Goal: Information Seeking & Learning: Find contact information

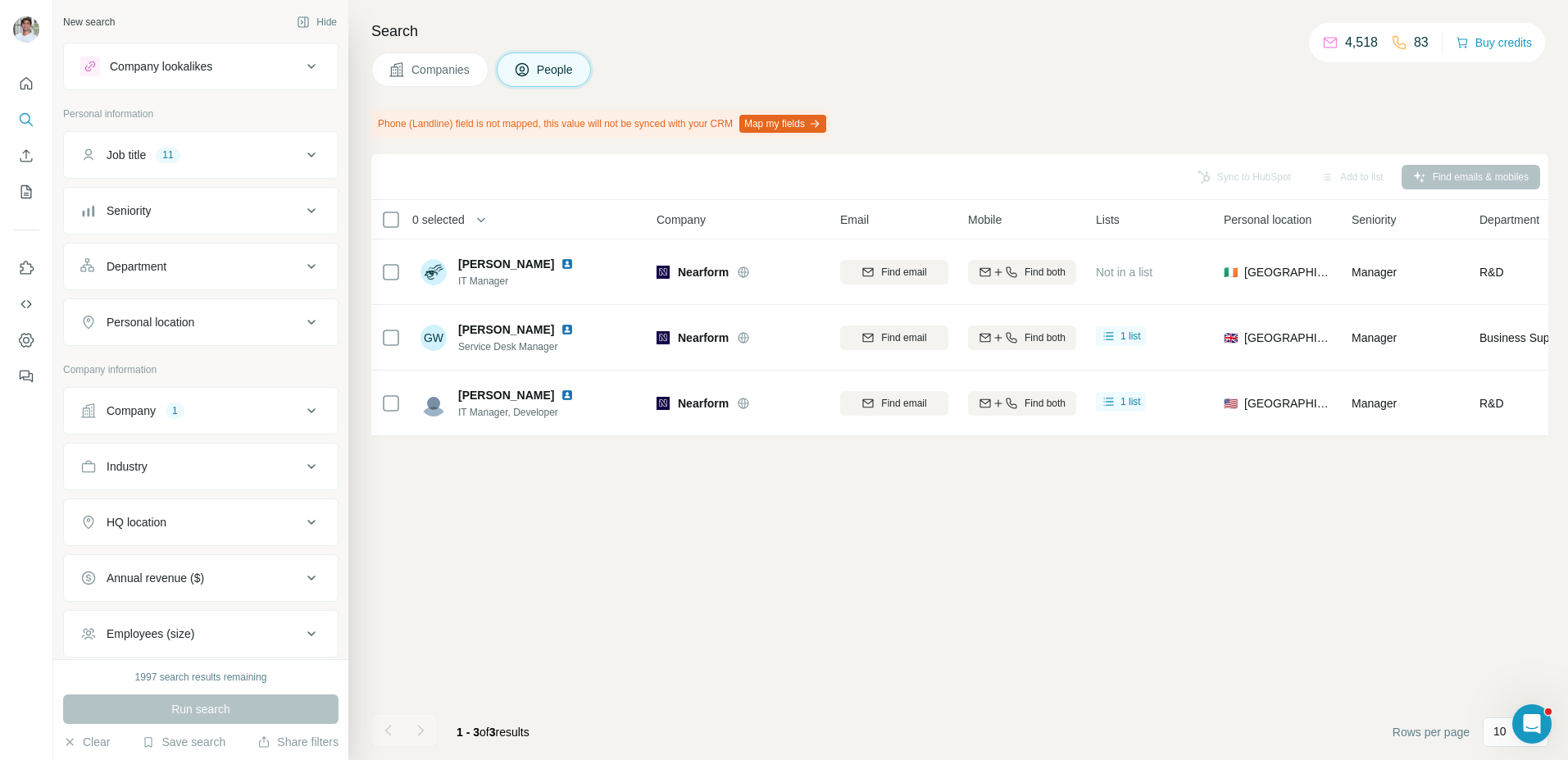
click at [187, 398] on button "Company 1" at bounding box center [200, 411] width 274 height 39
click at [138, 516] on icon "button" at bounding box center [137, 519] width 13 height 13
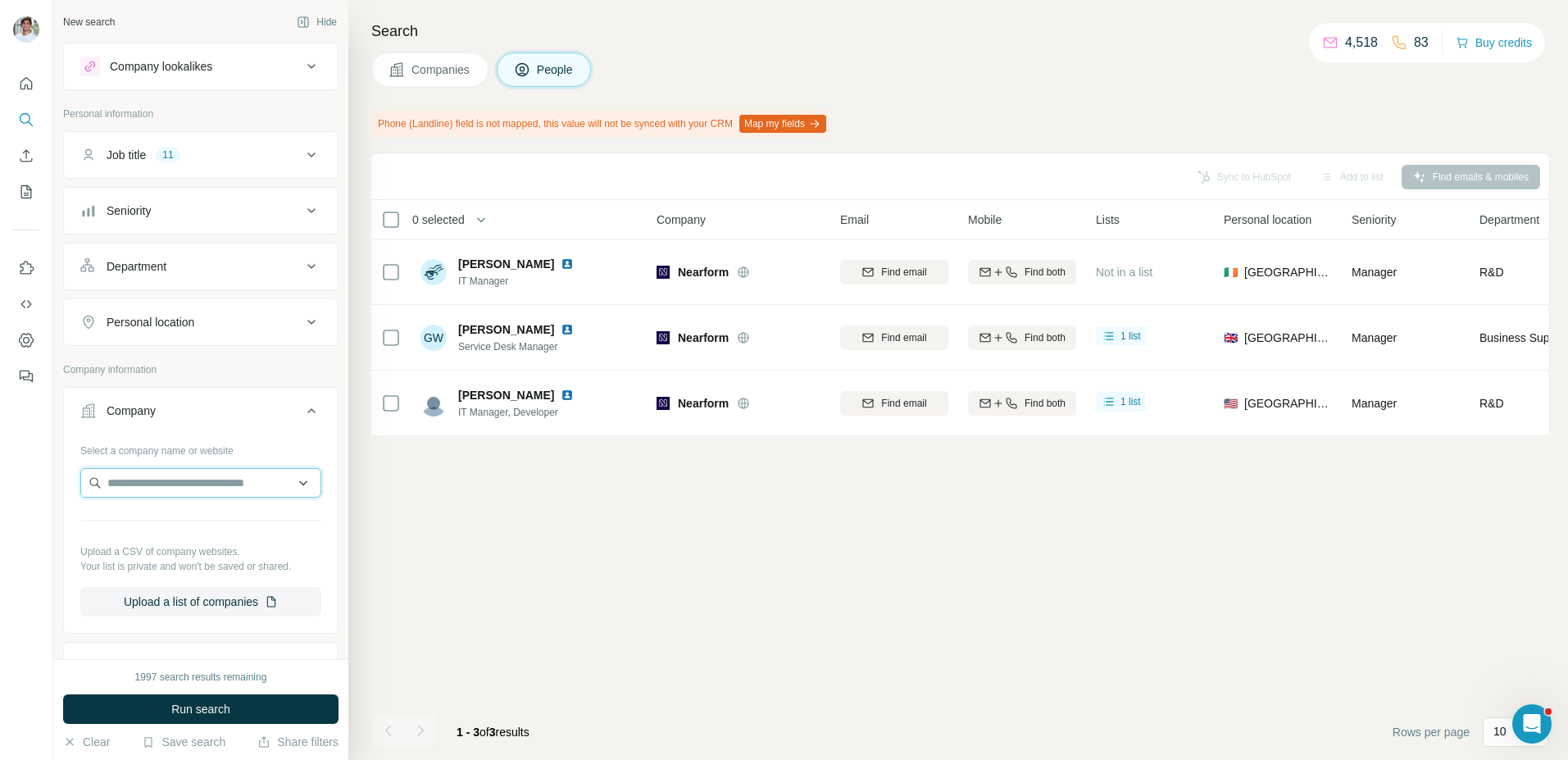
click at [157, 489] on input "text" at bounding box center [201, 483] width 241 height 29
type input "**********"
click at [237, 525] on div "Elliott Davis elliottdavis.com" at bounding box center [201, 527] width 233 height 44
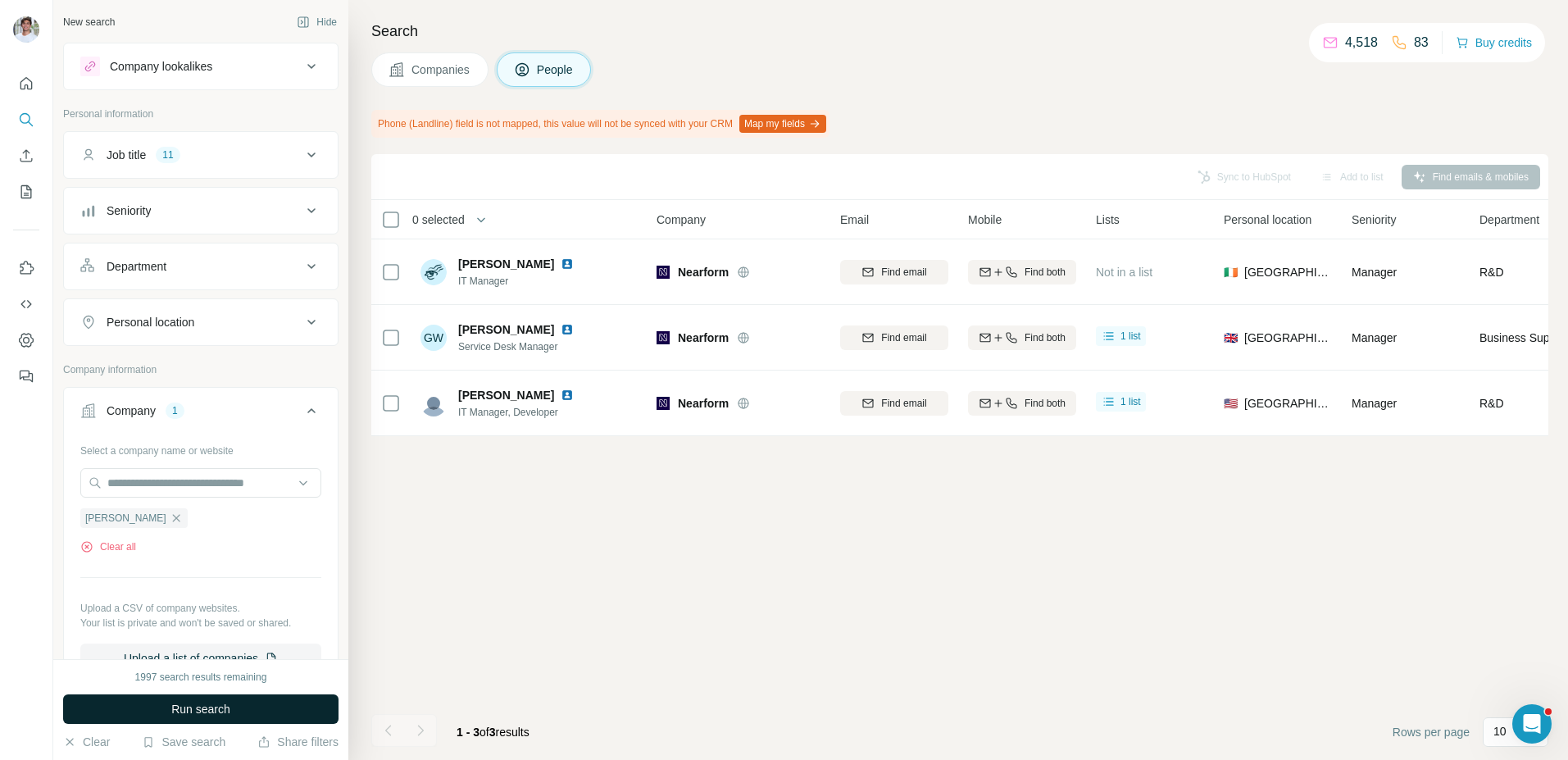
click at [204, 717] on button "Run search" at bounding box center [200, 709] width 276 height 29
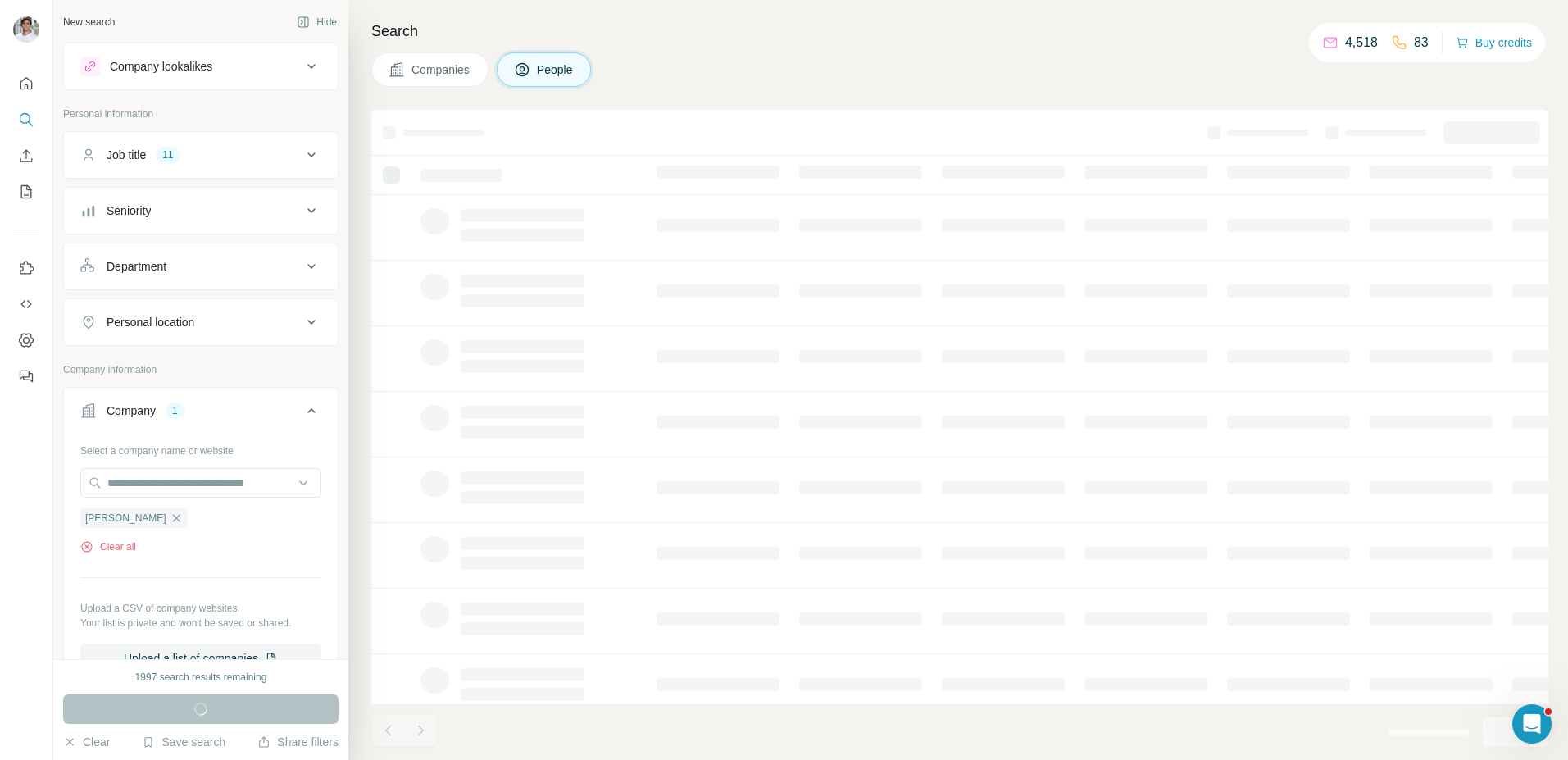
click at [926, 66] on div "Companies People" at bounding box center [959, 70] width 1177 height 34
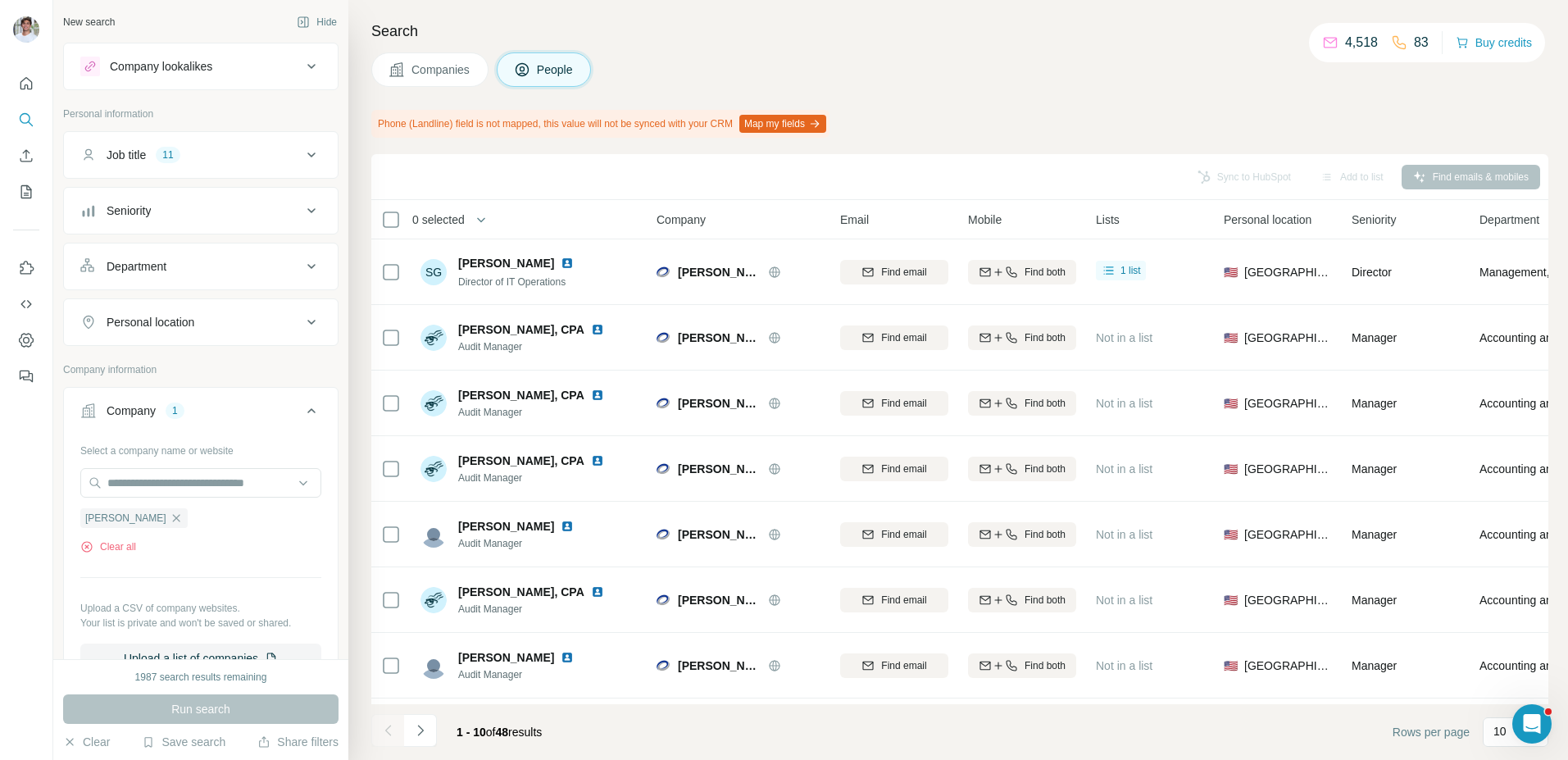
click at [441, 63] on span "Companies" at bounding box center [441, 70] width 59 height 17
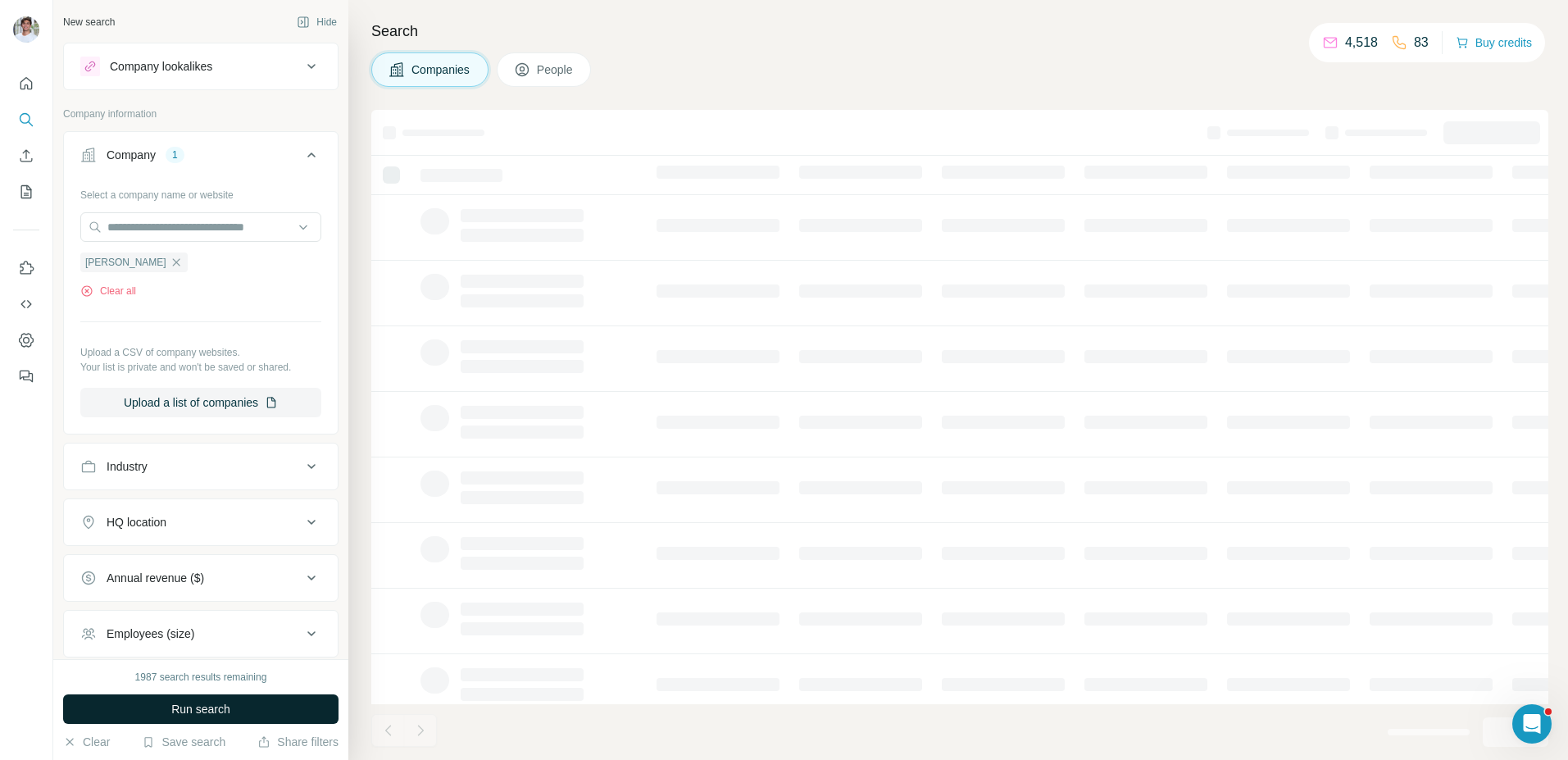
click at [291, 707] on button "Run search" at bounding box center [200, 709] width 276 height 29
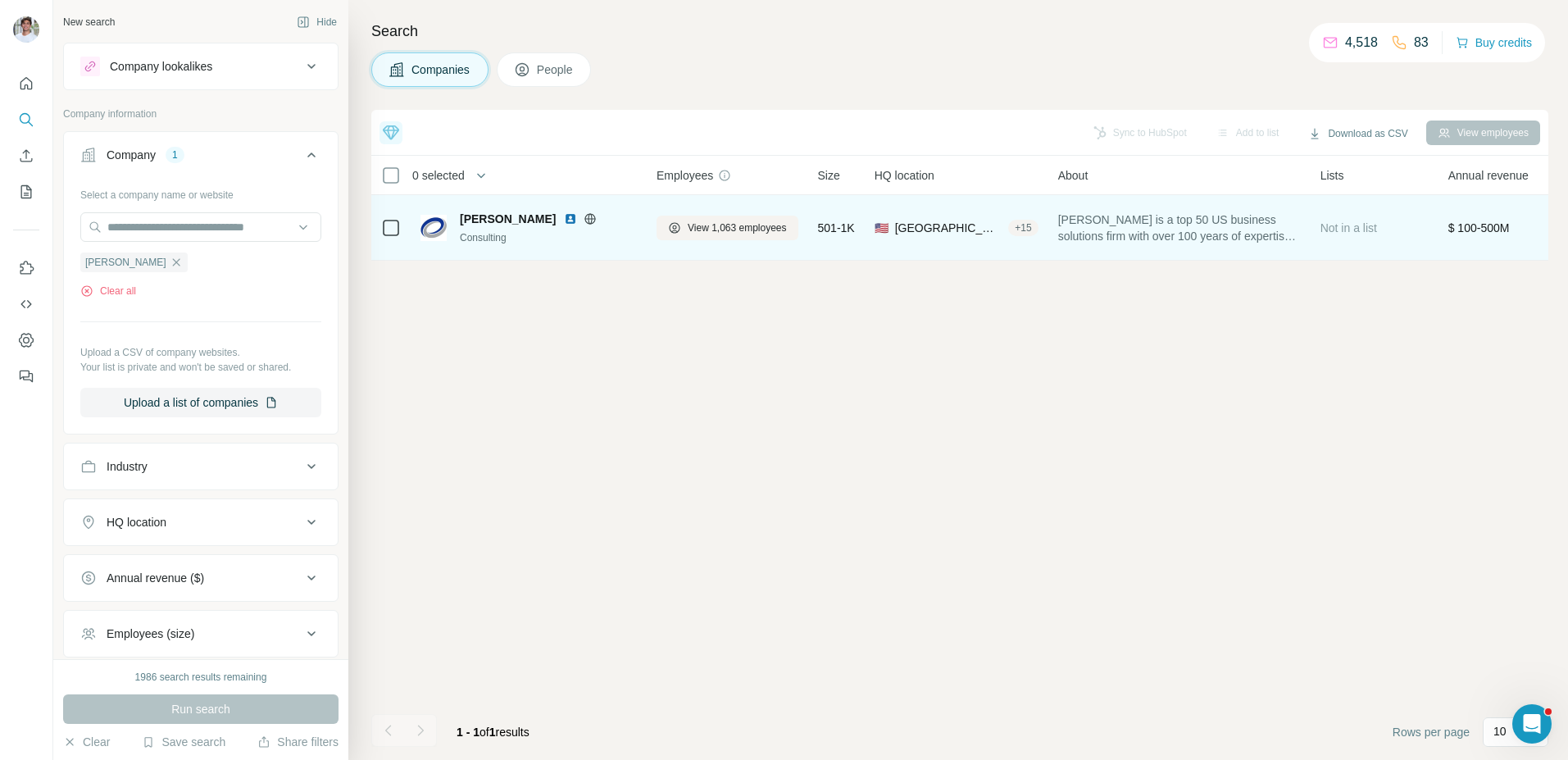
click at [564, 215] on img at bounding box center [570, 219] width 13 height 13
click at [734, 216] on button "View 1,063 employees" at bounding box center [727, 227] width 142 height 24
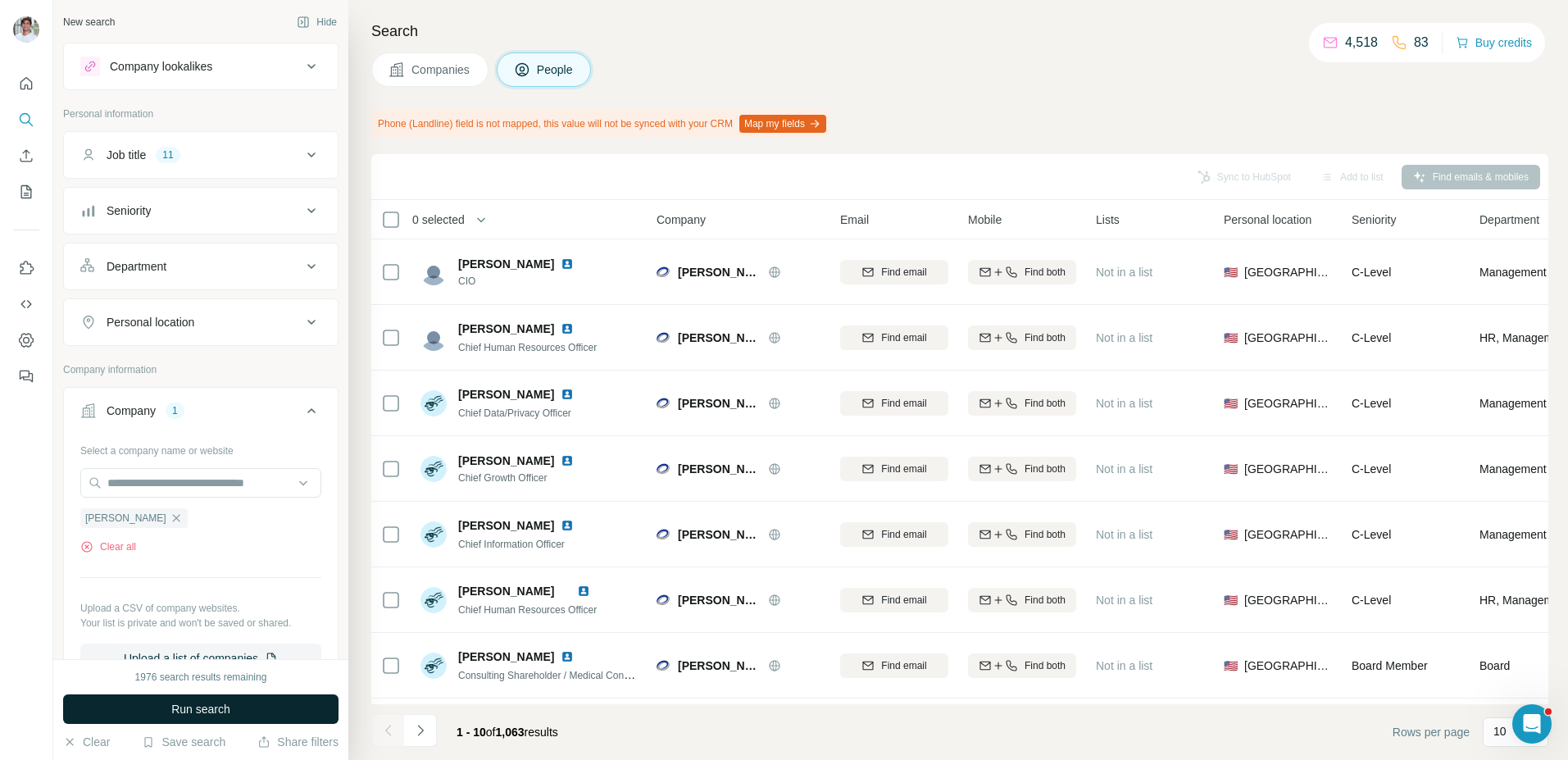
click at [306, 714] on button "Run search" at bounding box center [200, 709] width 276 height 29
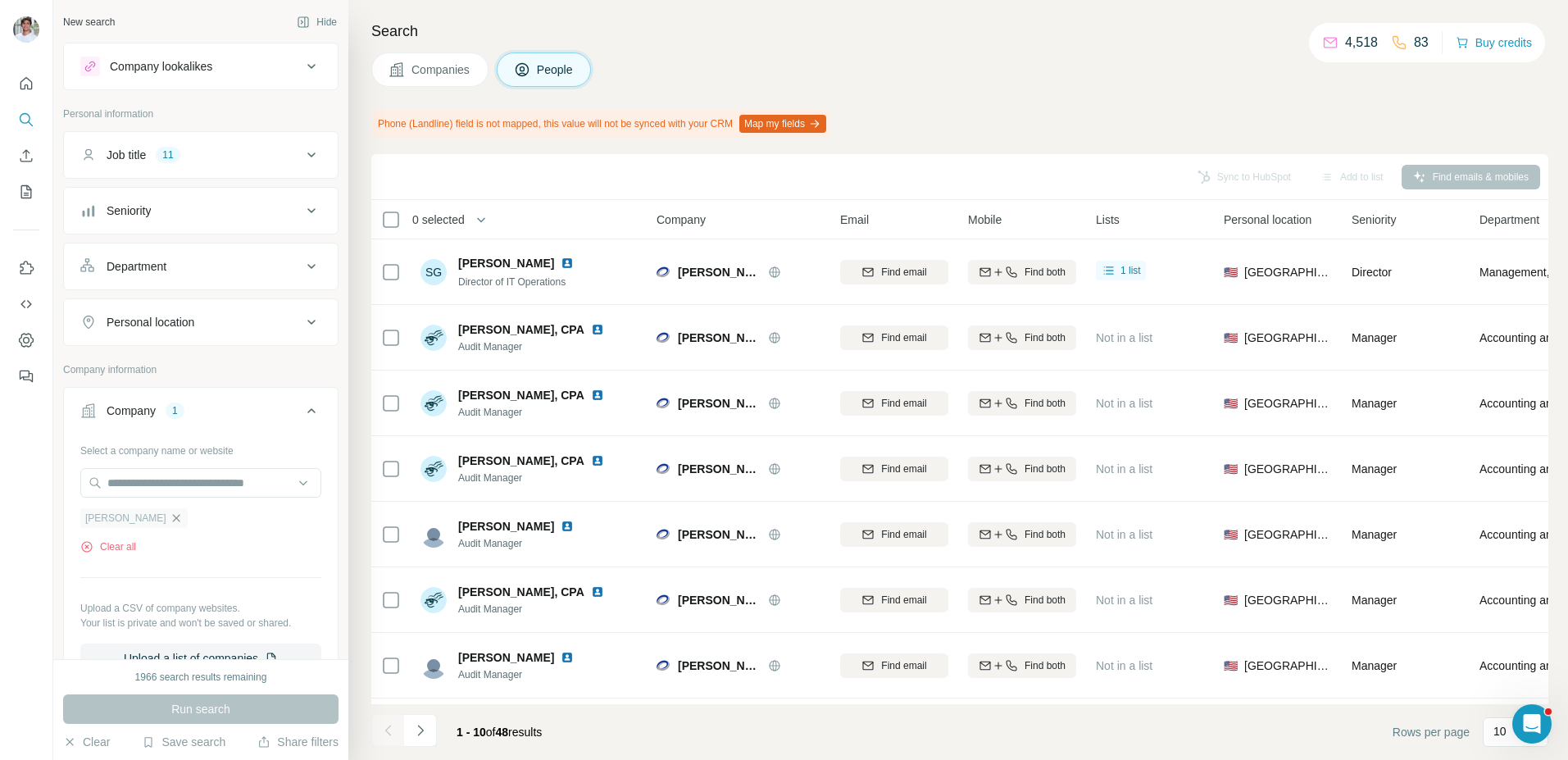
click at [170, 521] on icon "button" at bounding box center [177, 519] width 13 height 13
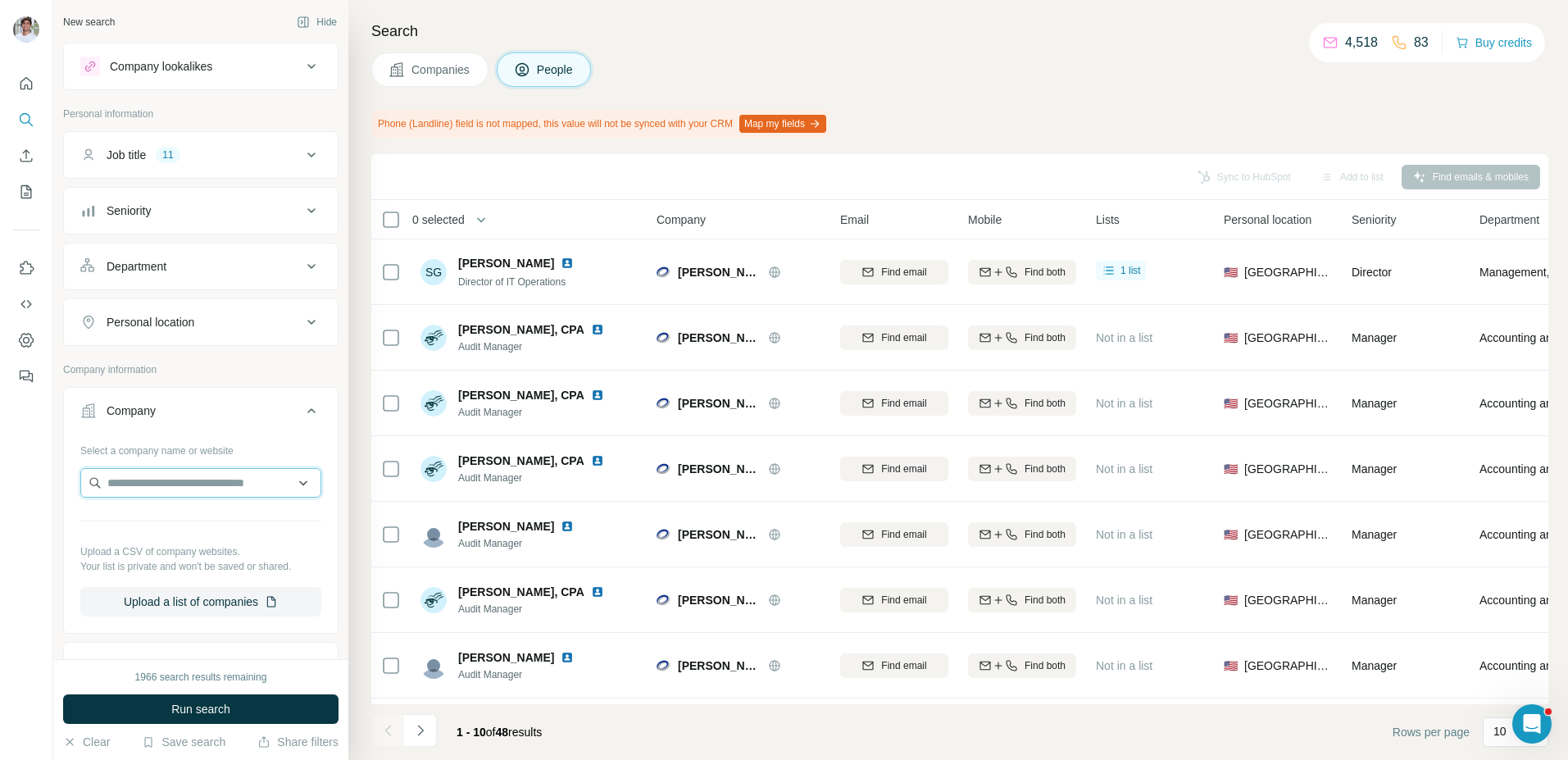
click at [173, 485] on input "text" at bounding box center [201, 483] width 241 height 29
type input "**********"
click at [180, 535] on p "botkeeper.com" at bounding box center [167, 535] width 79 height 15
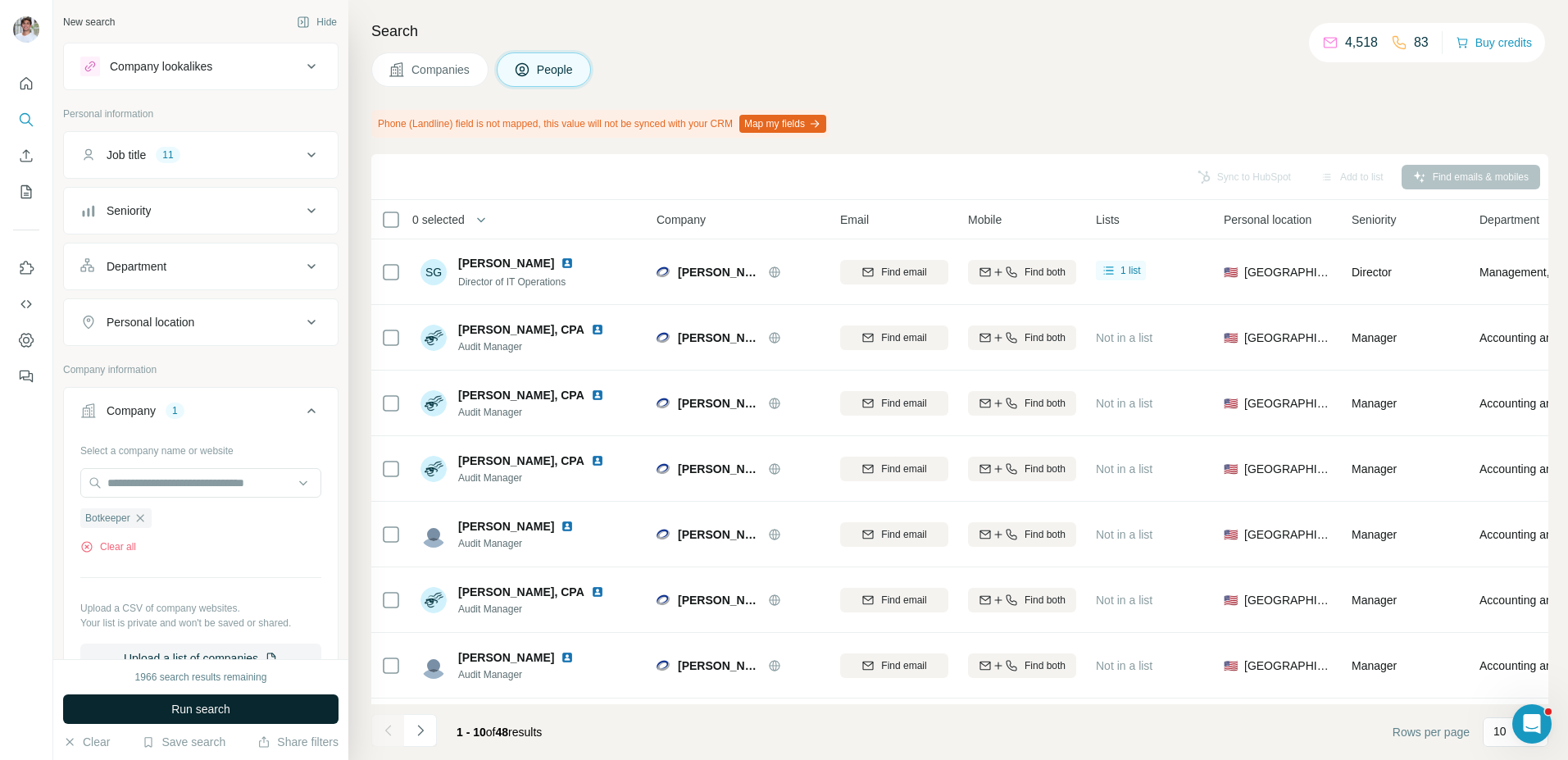
click at [180, 708] on span "Run search" at bounding box center [201, 710] width 59 height 17
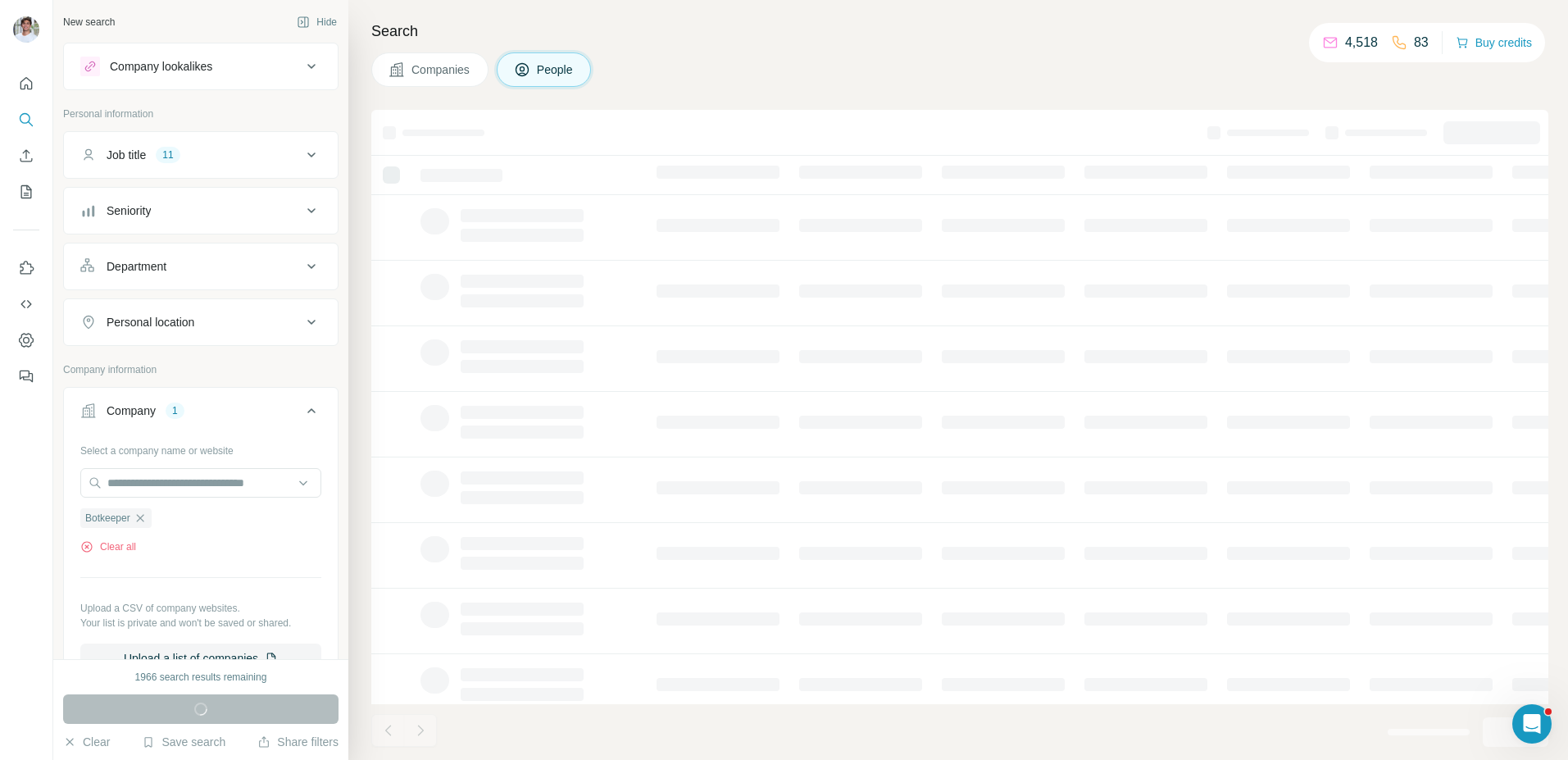
click at [738, 58] on div "Companies People" at bounding box center [959, 70] width 1177 height 34
click at [445, 78] on button "Companies" at bounding box center [430, 70] width 117 height 34
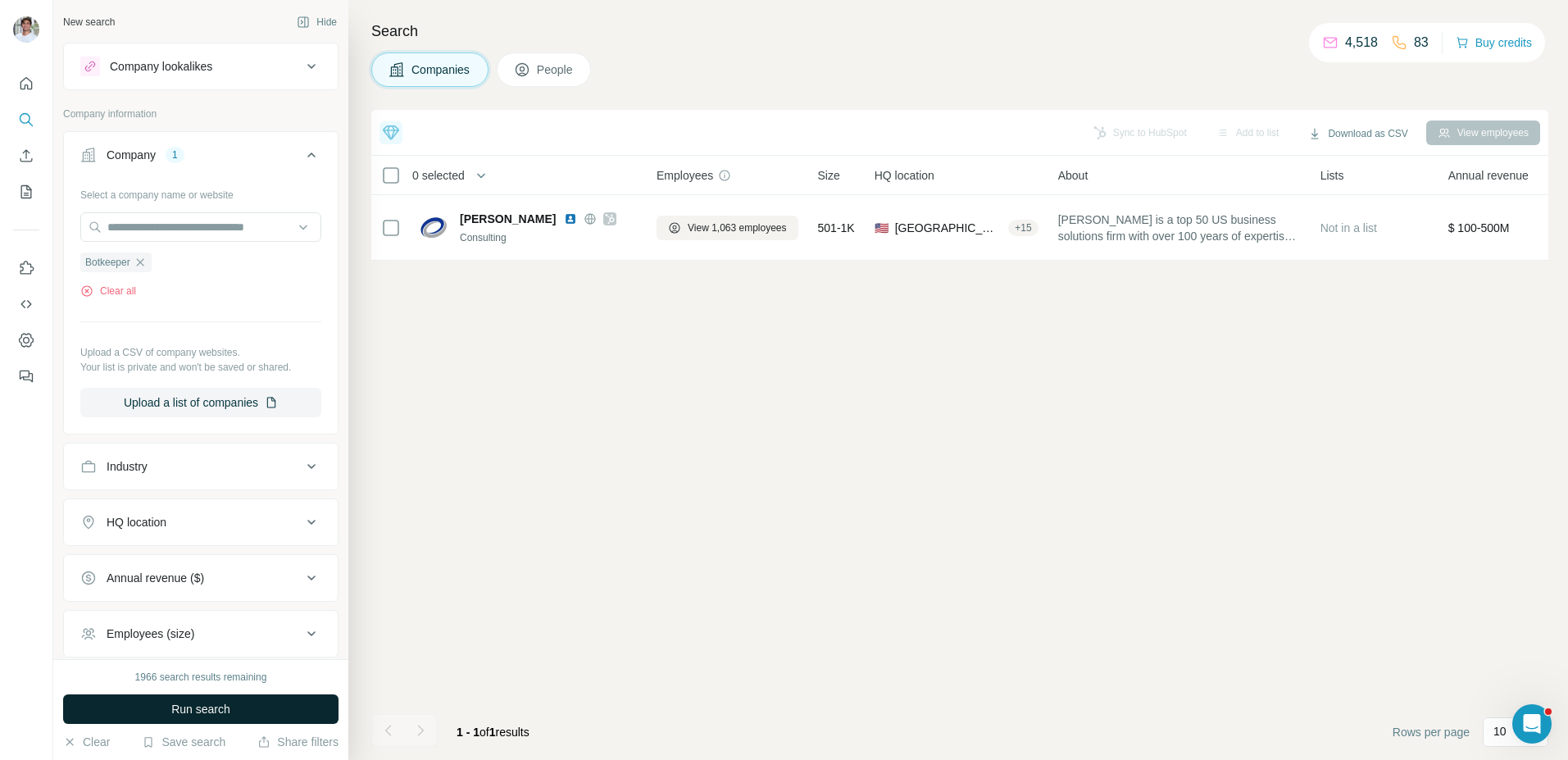
click at [260, 712] on button "Run search" at bounding box center [200, 709] width 276 height 29
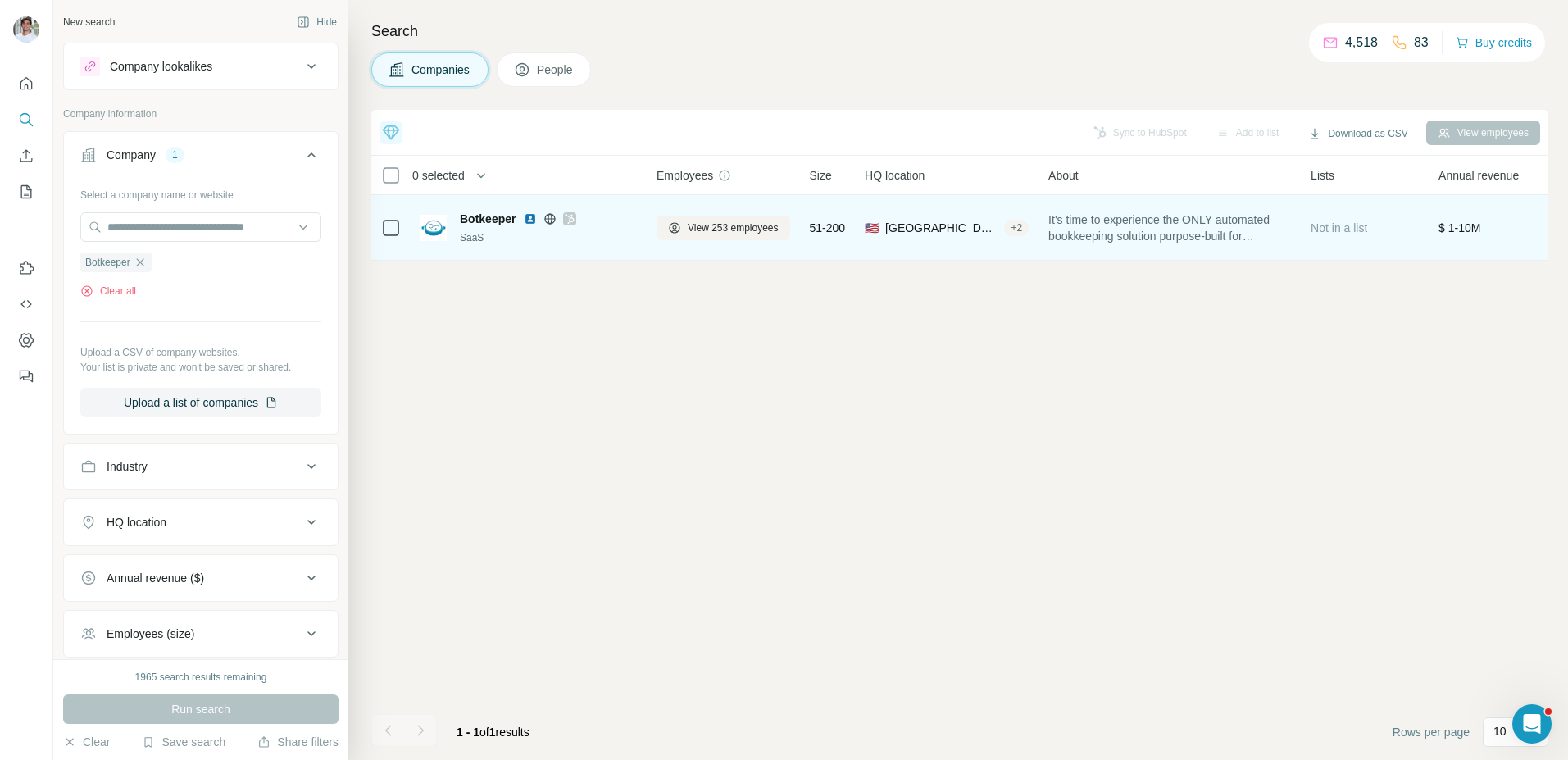
click at [533, 215] on img at bounding box center [530, 219] width 13 height 13
click at [730, 243] on div "View 253 employees" at bounding box center [724, 228] width 134 height 45
click at [730, 230] on span "View 253 employees" at bounding box center [733, 228] width 91 height 15
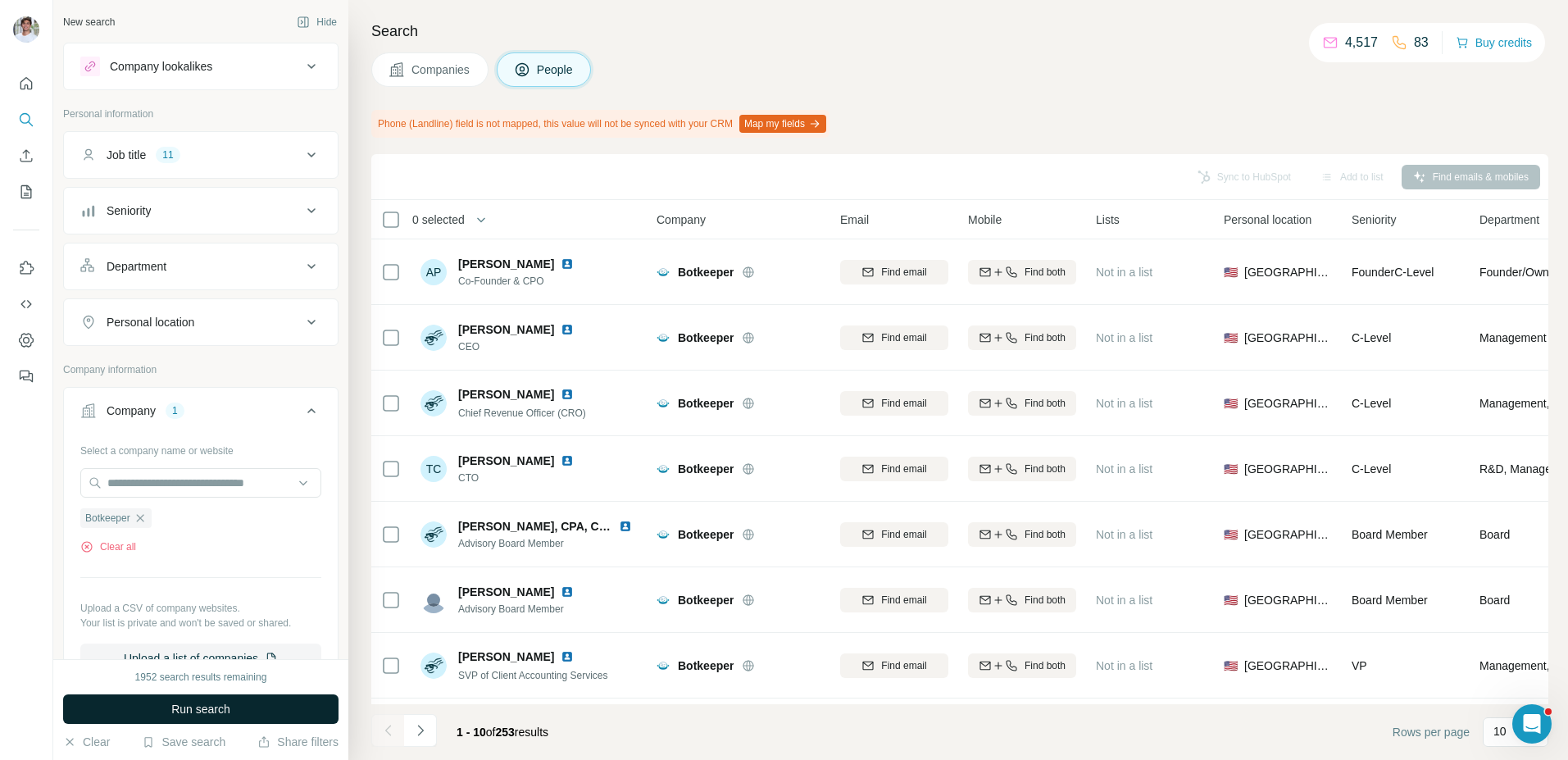
click at [303, 704] on button "Run search" at bounding box center [200, 709] width 276 height 29
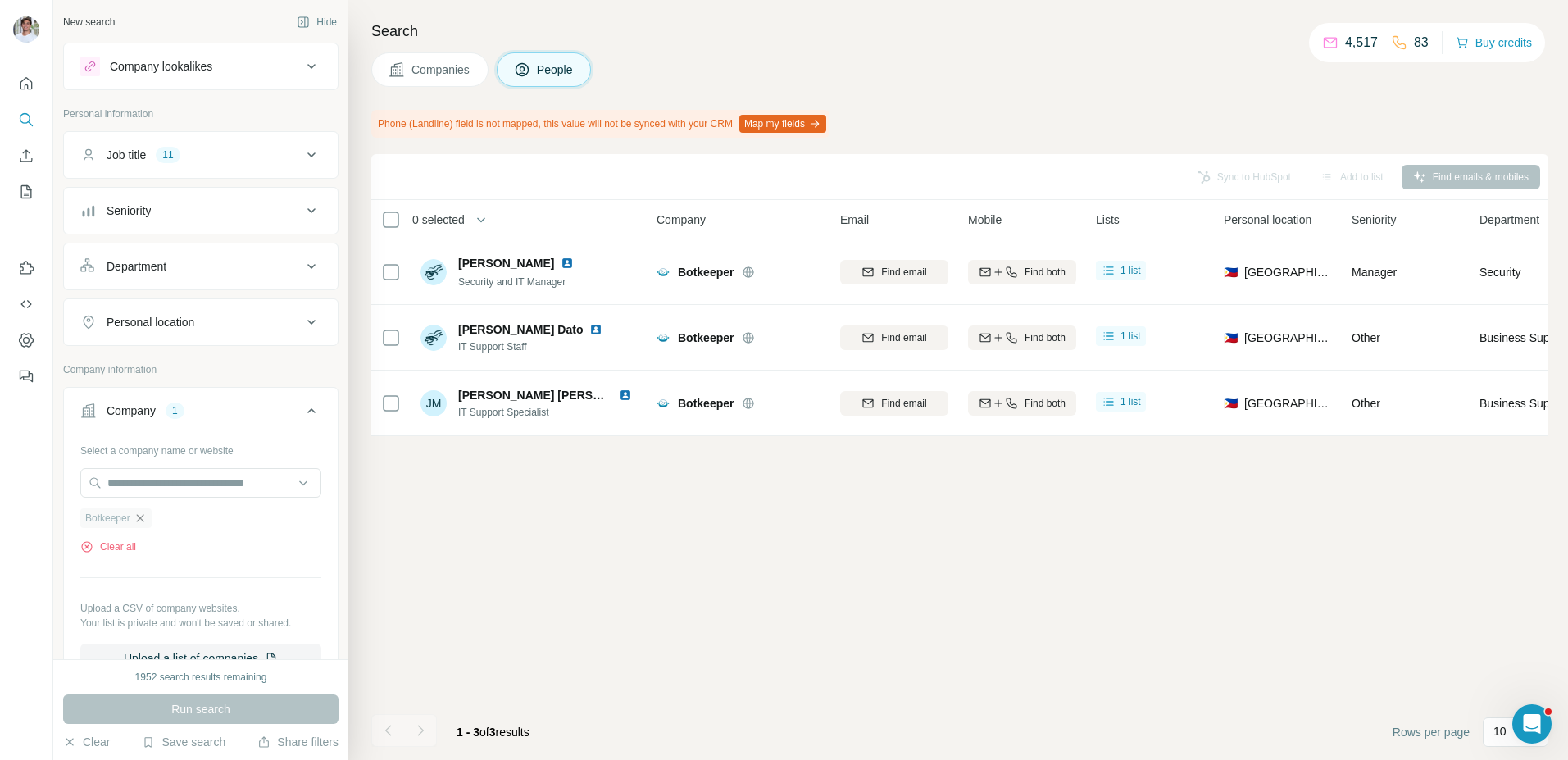
click at [143, 517] on icon "button" at bounding box center [139, 518] width 8 height 8
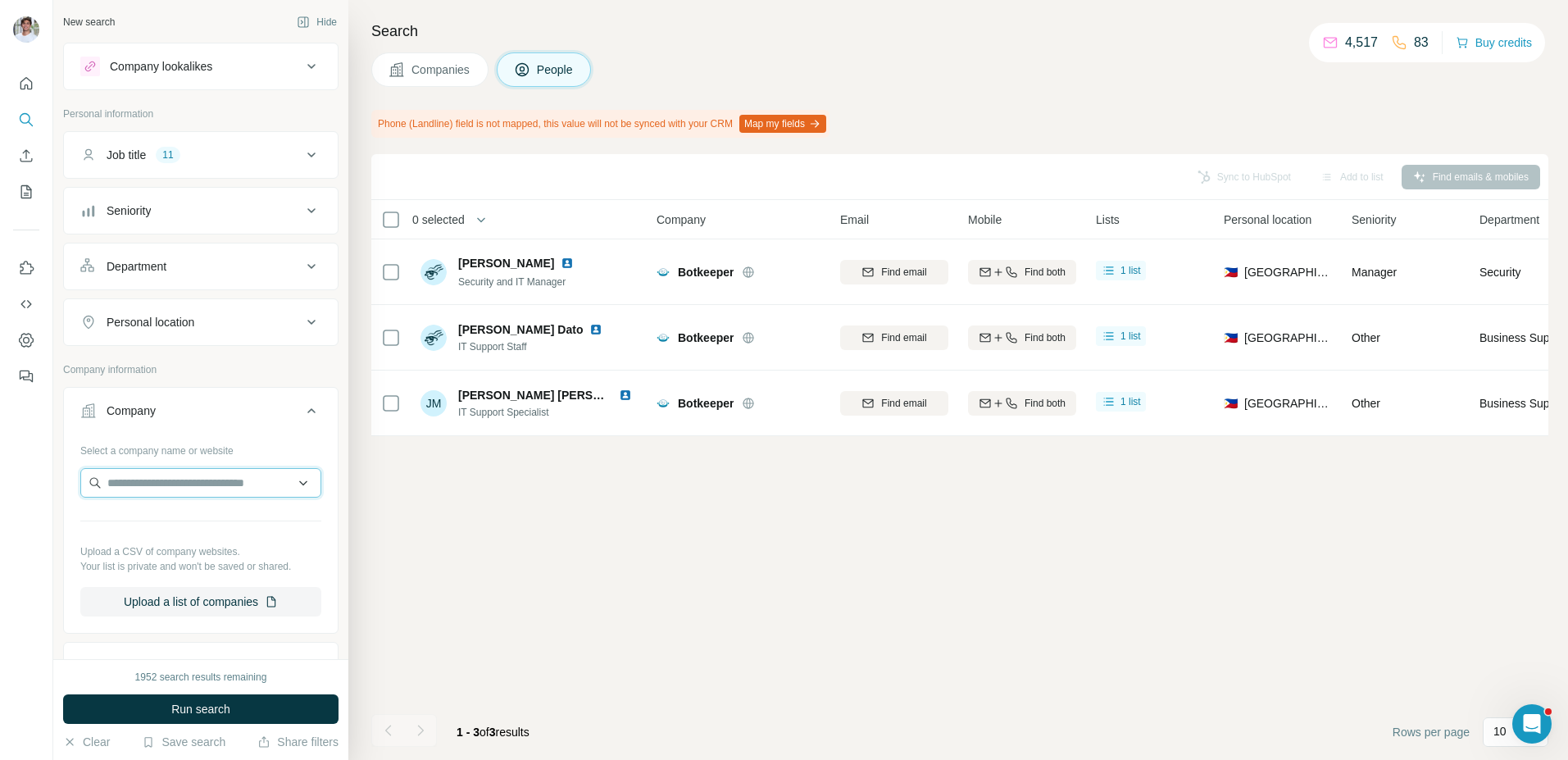
click at [153, 490] on input "text" at bounding box center [201, 483] width 241 height 29
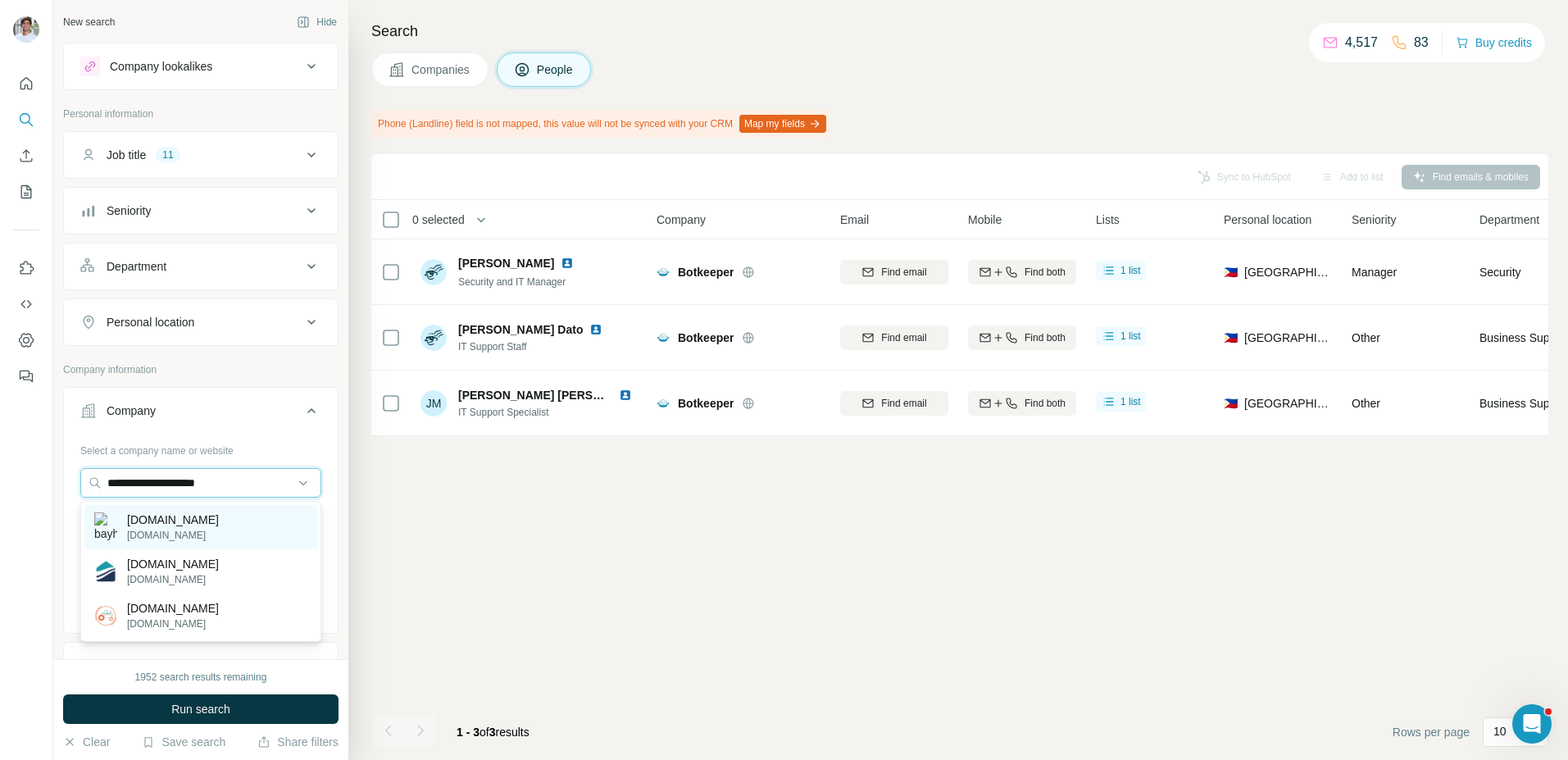
type input "**********"
click at [184, 525] on p "bayhomesite.com" at bounding box center [173, 520] width 92 height 17
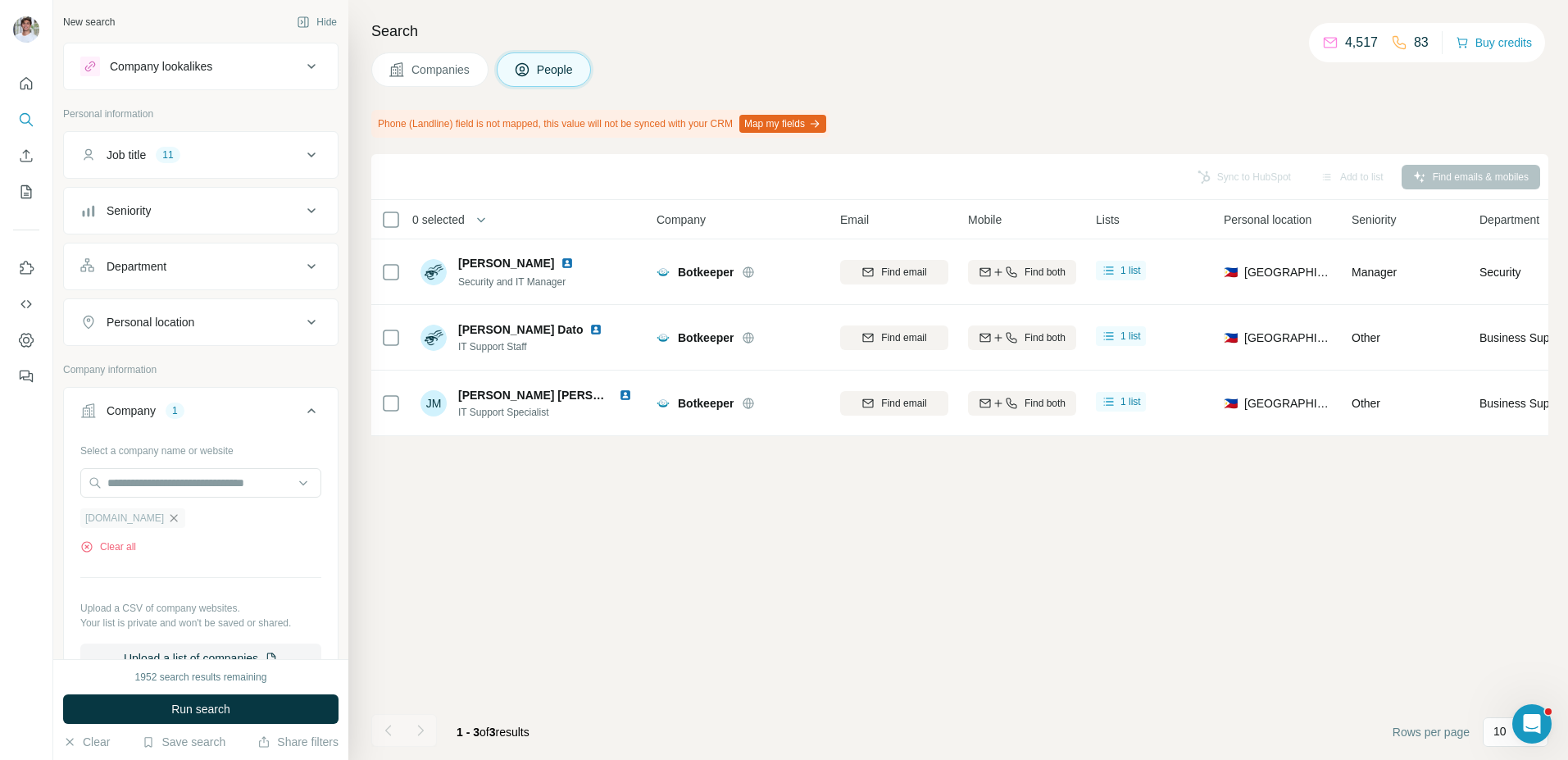
click at [177, 518] on icon "button" at bounding box center [174, 518] width 8 height 8
click at [186, 491] on input "text" at bounding box center [201, 483] width 241 height 29
paste input "**********"
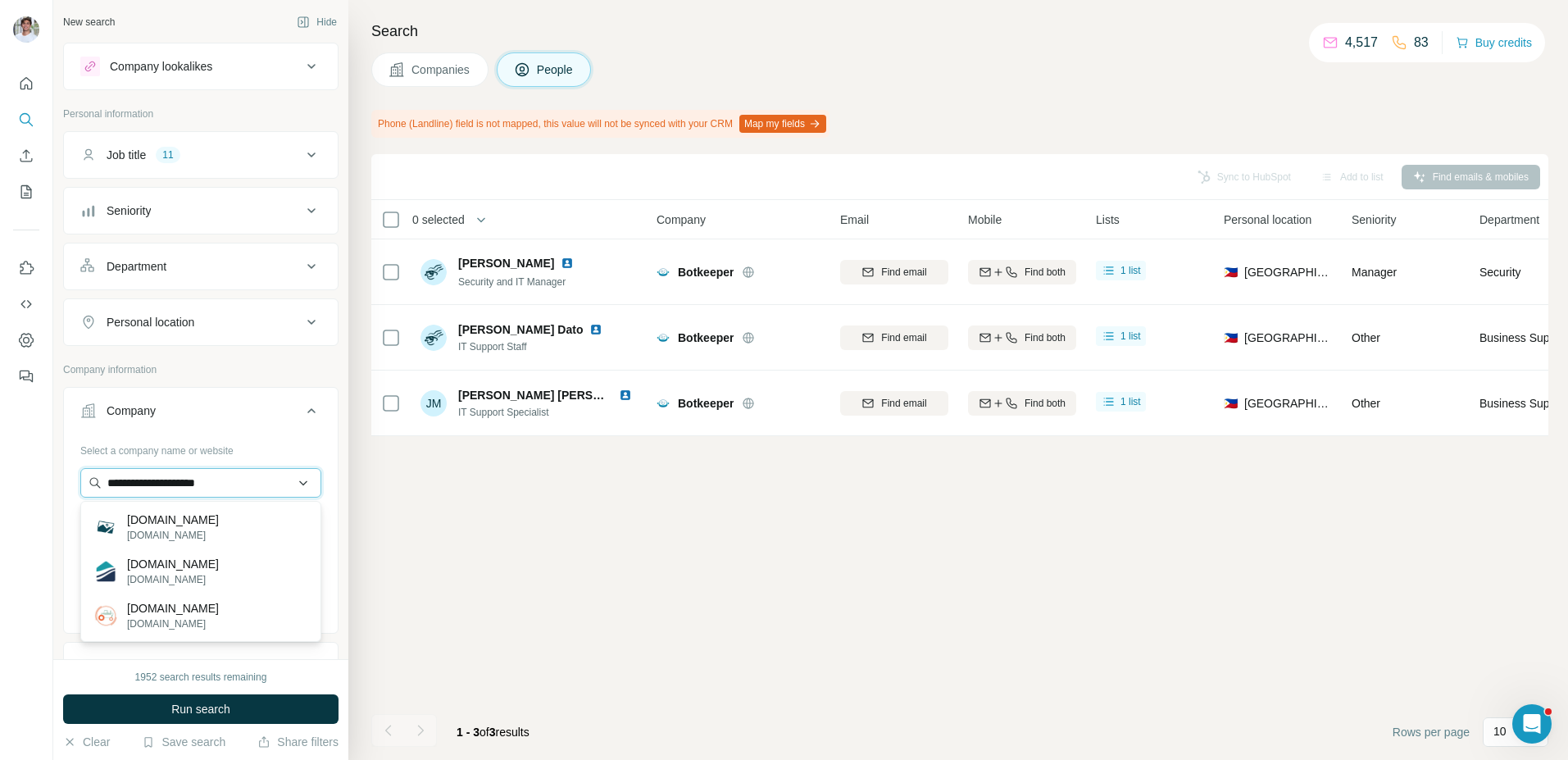
paste input "text"
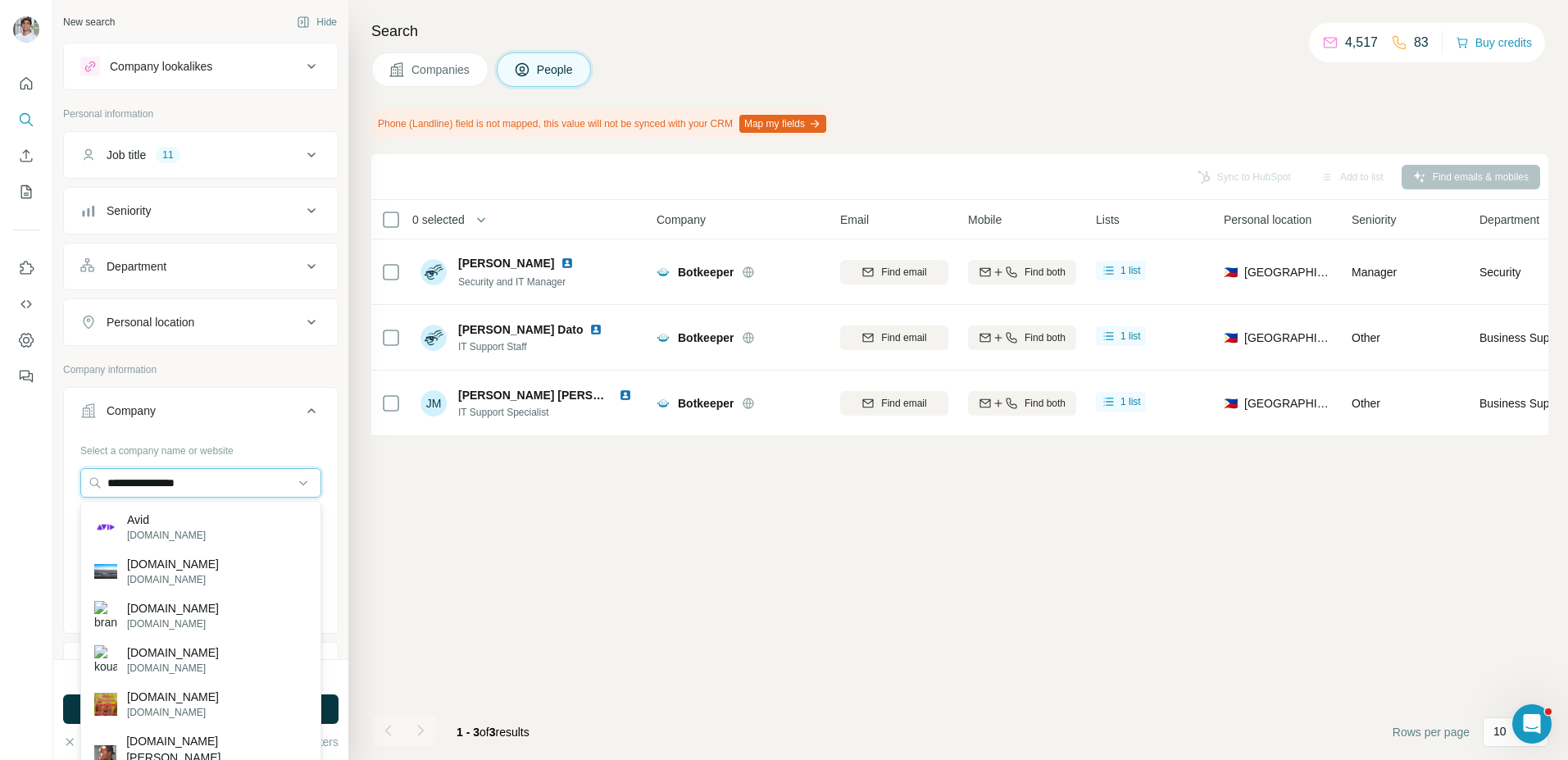
type input "**********"
click at [224, 534] on div "Avid avid.com" at bounding box center [201, 527] width 233 height 44
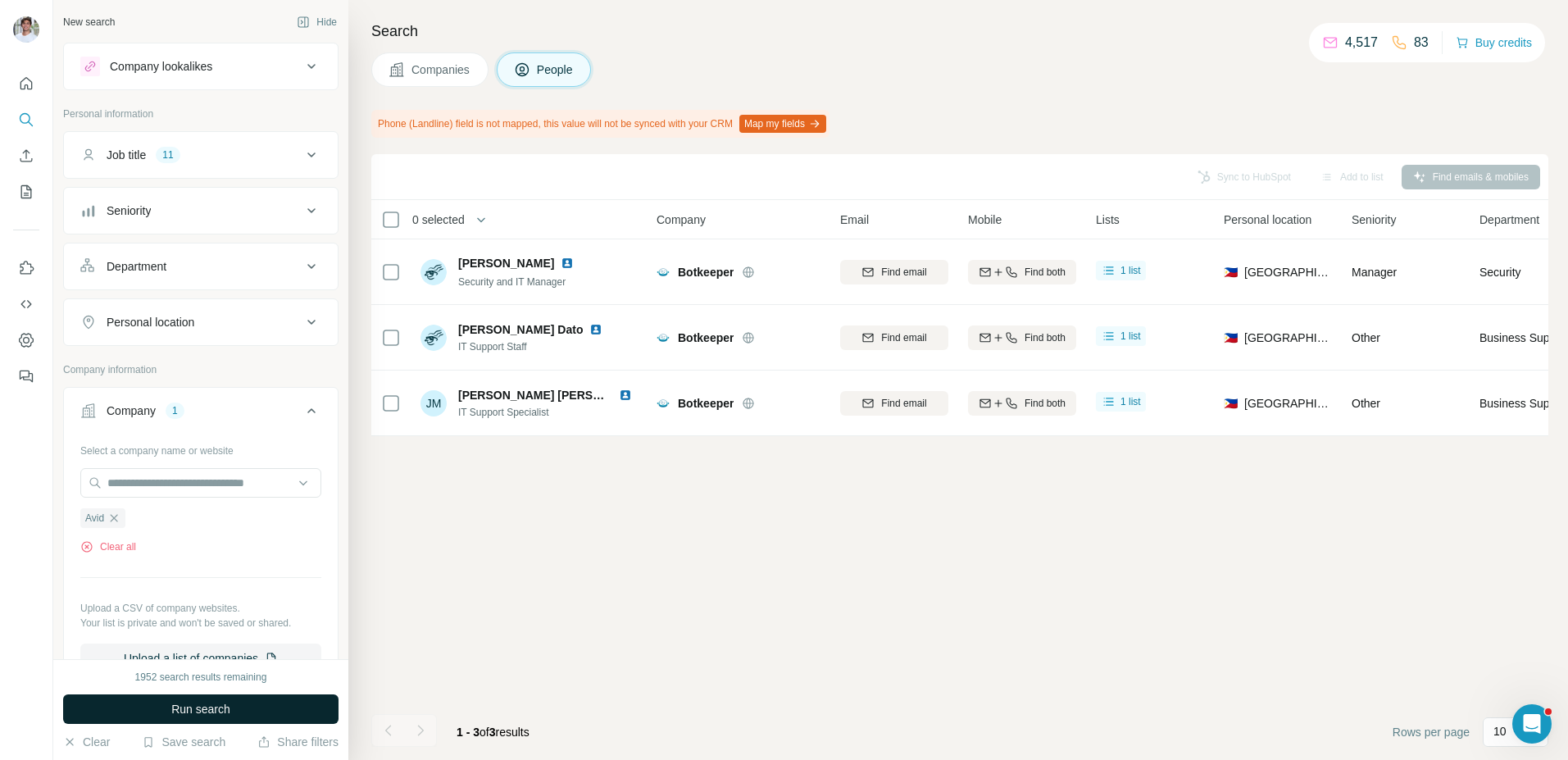
click at [198, 721] on button "Run search" at bounding box center [200, 709] width 276 height 29
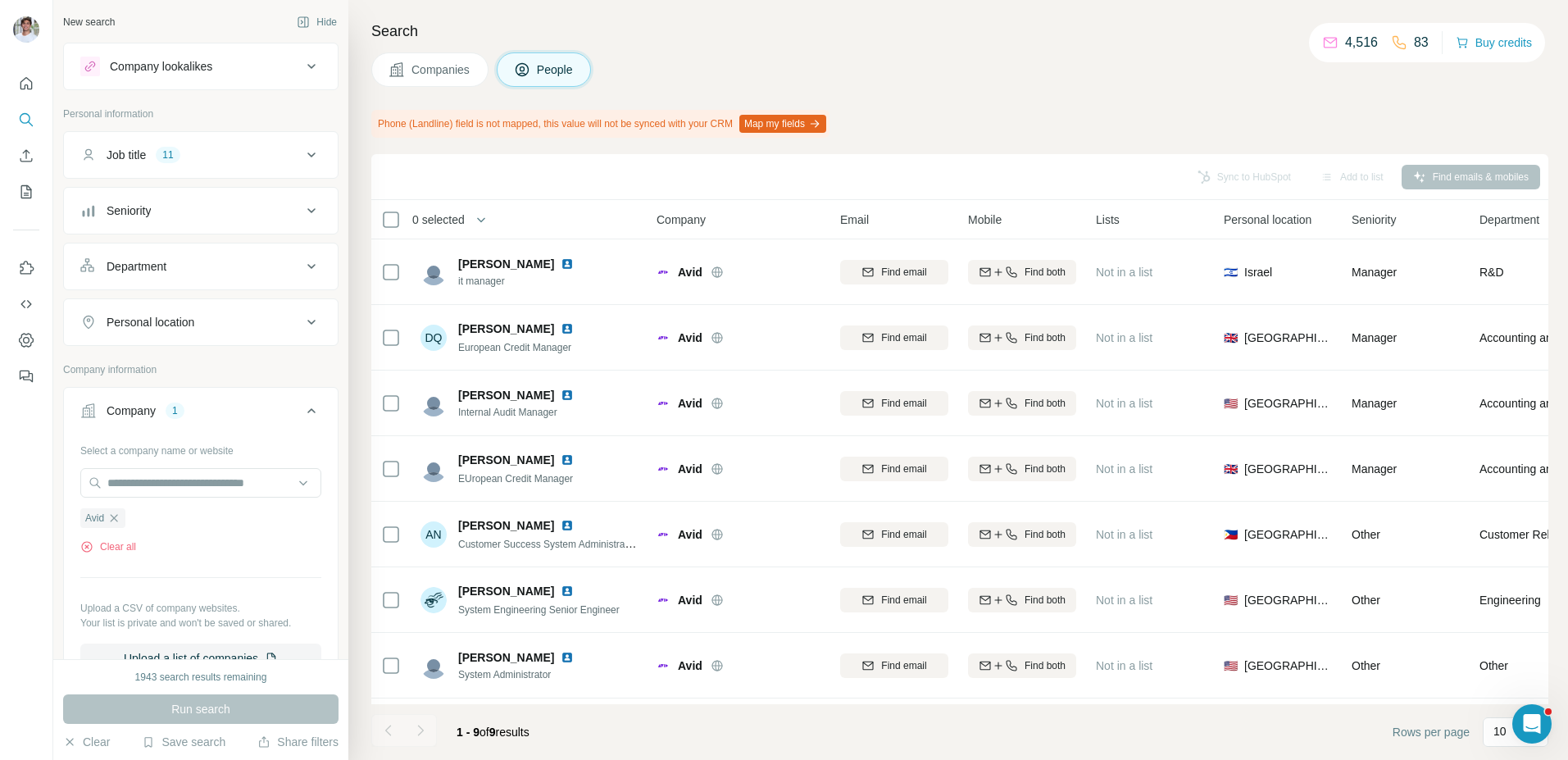
click at [435, 80] on button "Companies" at bounding box center [430, 70] width 117 height 34
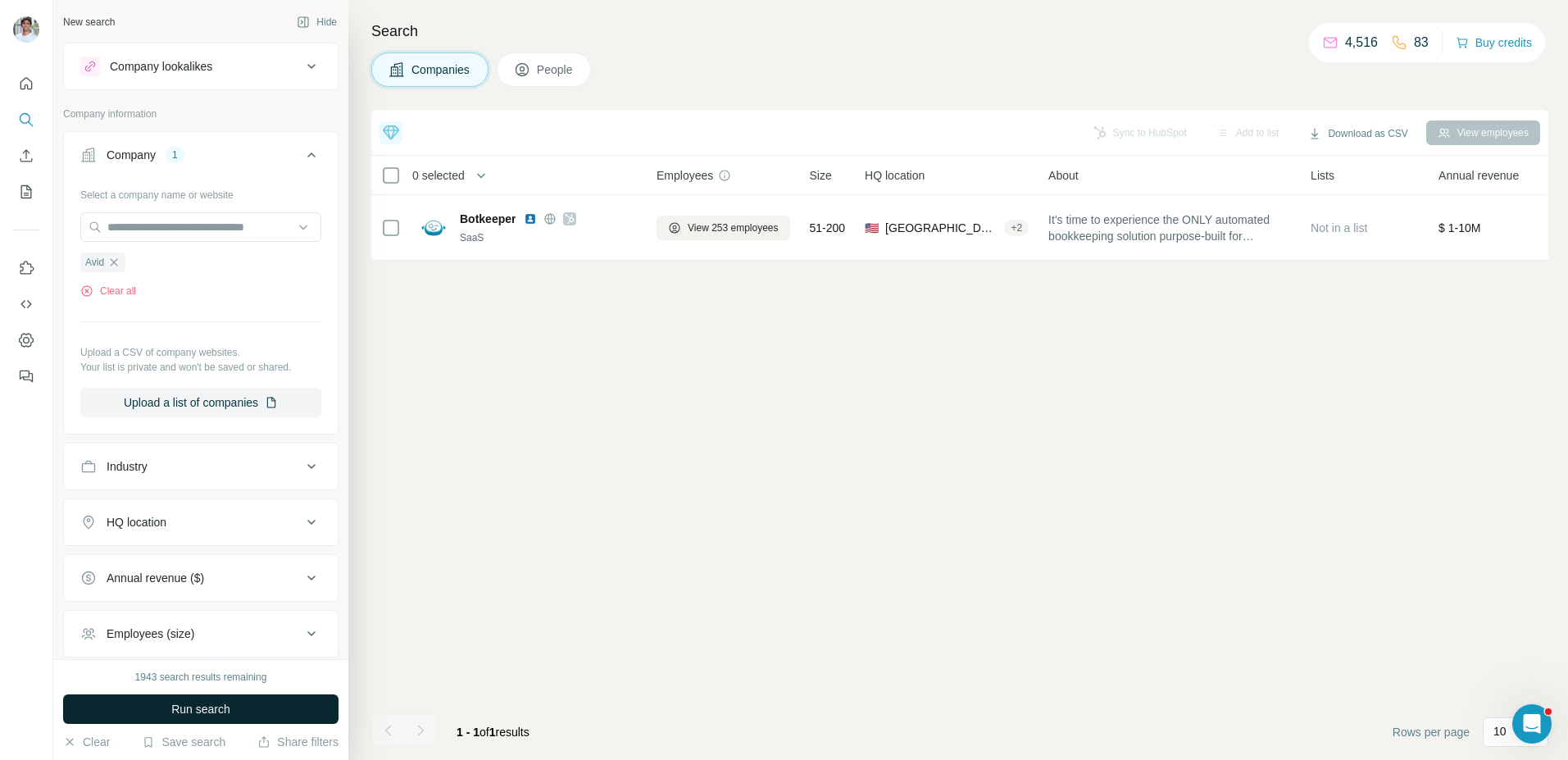
click at [247, 706] on button "Run search" at bounding box center [200, 709] width 276 height 29
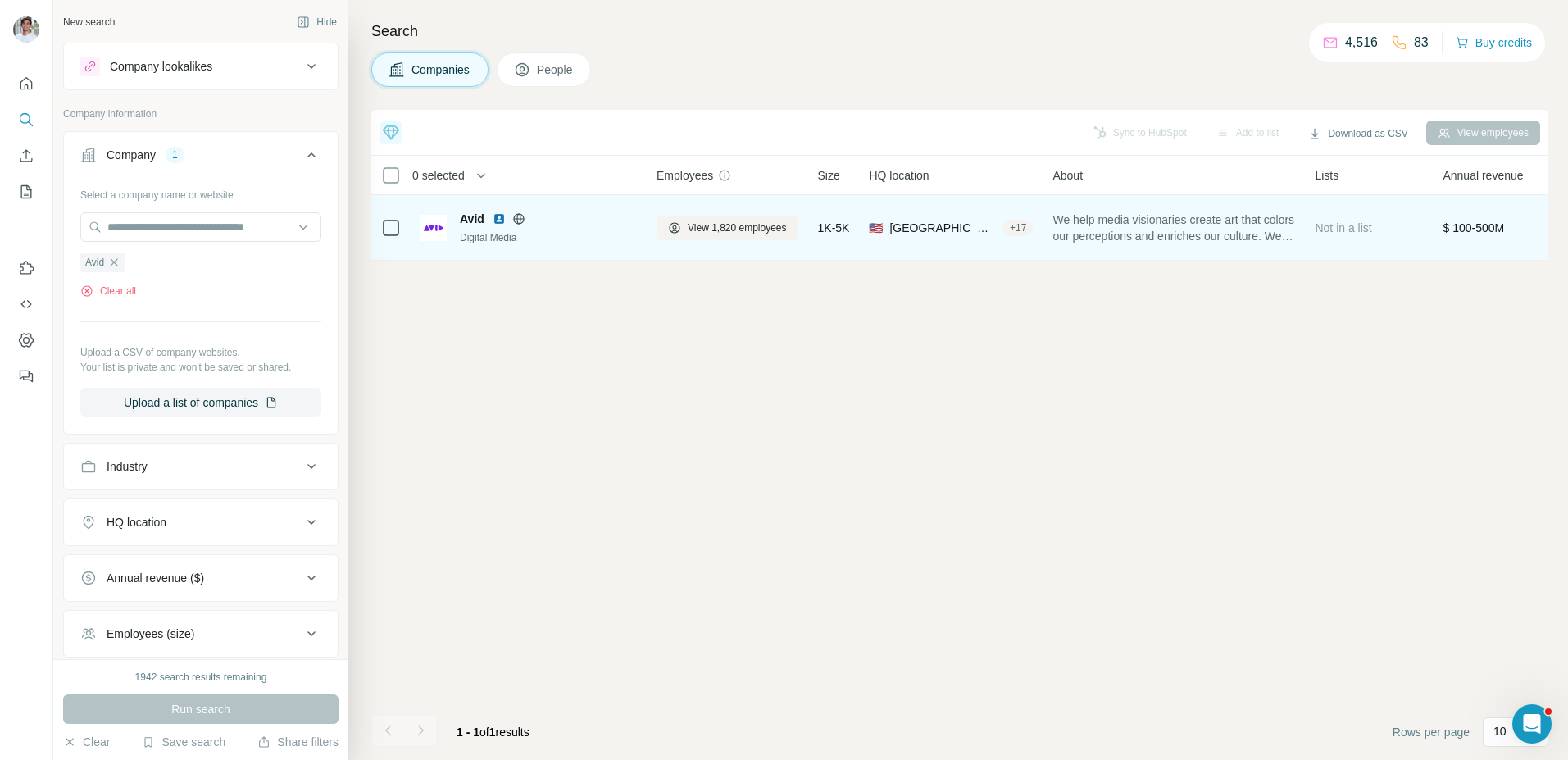
click at [496, 220] on img at bounding box center [499, 219] width 13 height 13
click at [756, 231] on span "View 1,820 employees" at bounding box center [737, 228] width 99 height 15
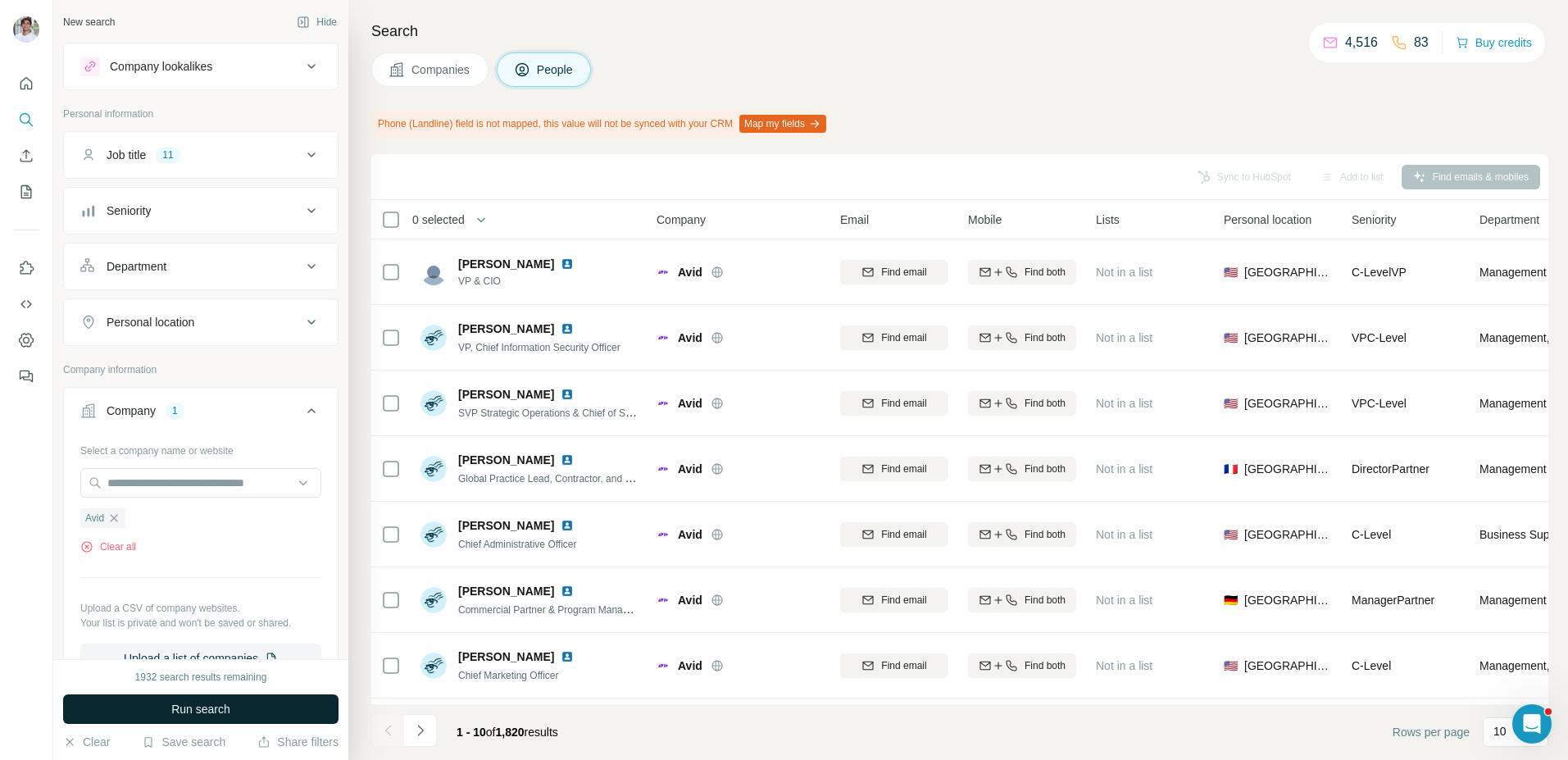
click at [247, 712] on button "Run search" at bounding box center [200, 709] width 276 height 29
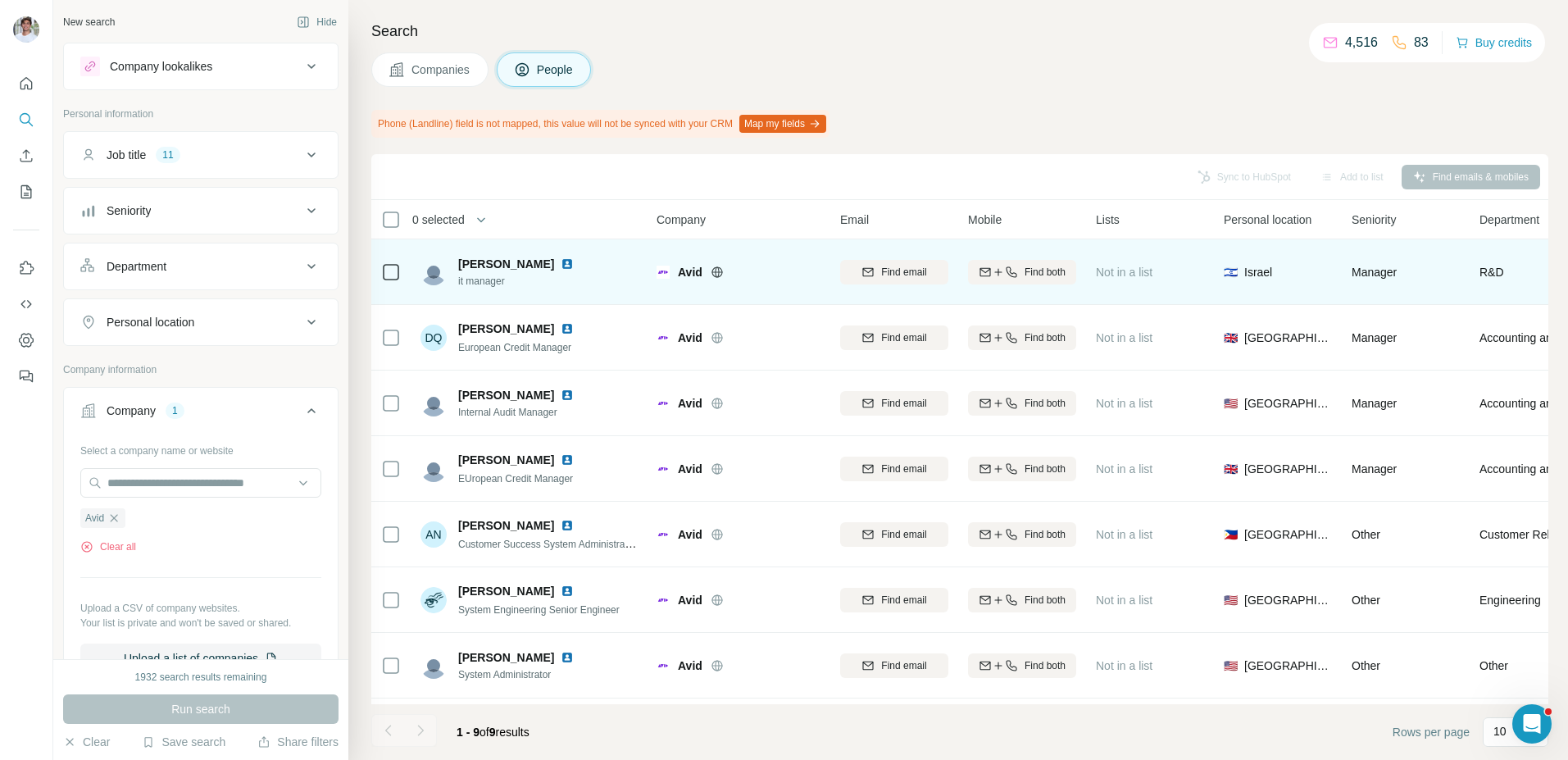
click at [560, 264] on img at bounding box center [567, 264] width 13 height 13
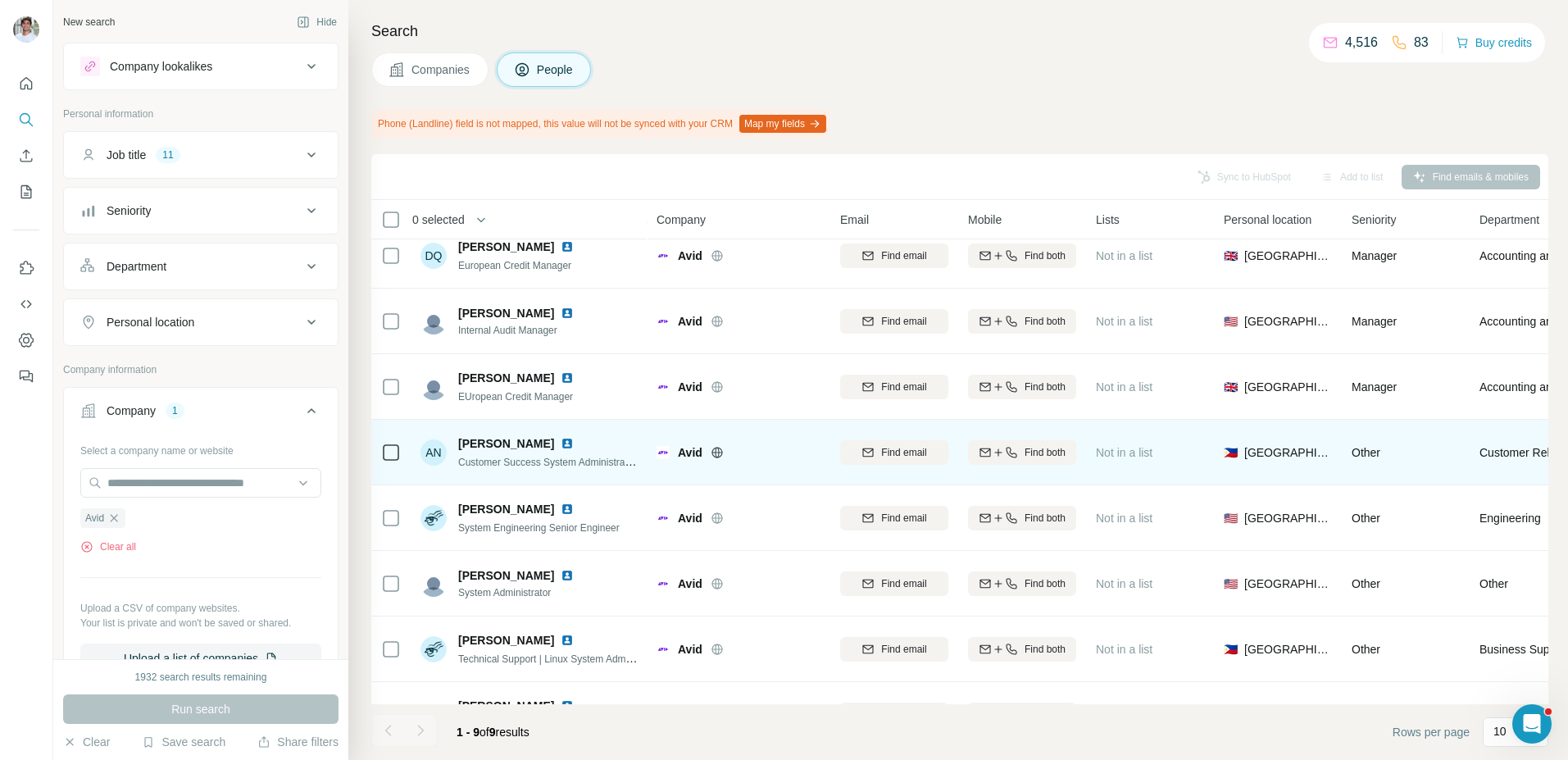
scroll to position [126, 0]
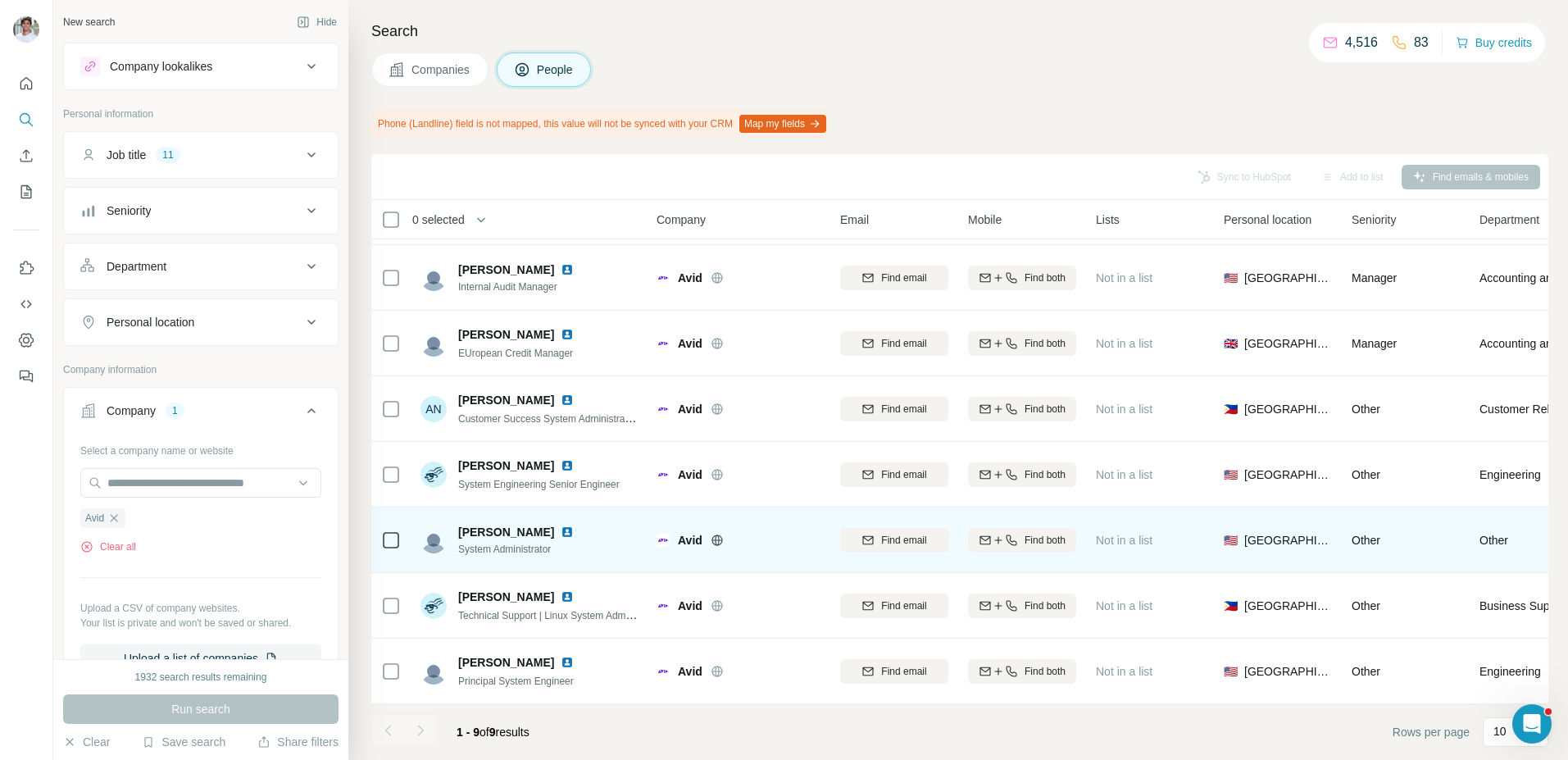
click at [560, 531] on img at bounding box center [567, 532] width 13 height 13
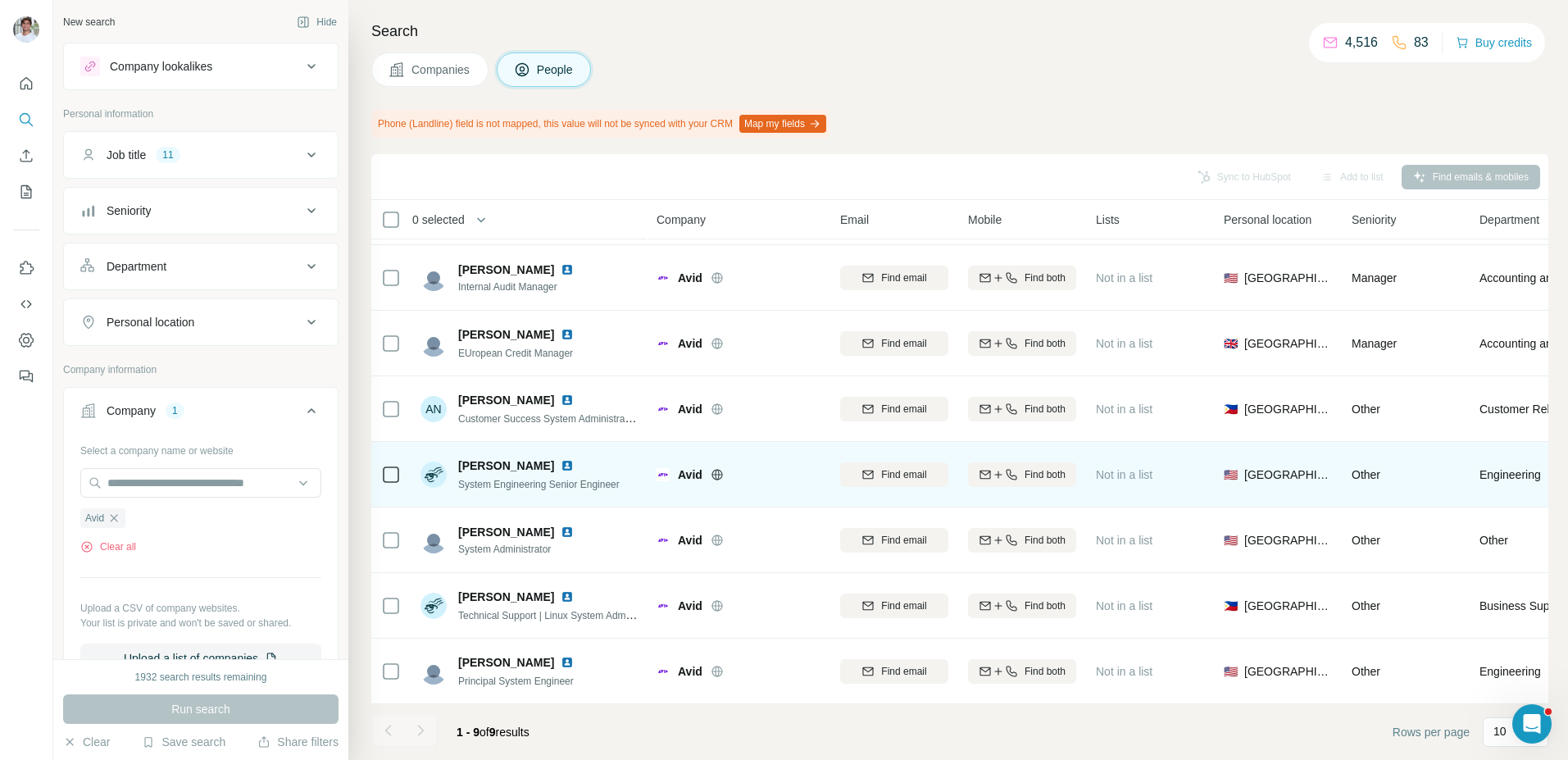
click at [560, 468] on img at bounding box center [567, 466] width 13 height 13
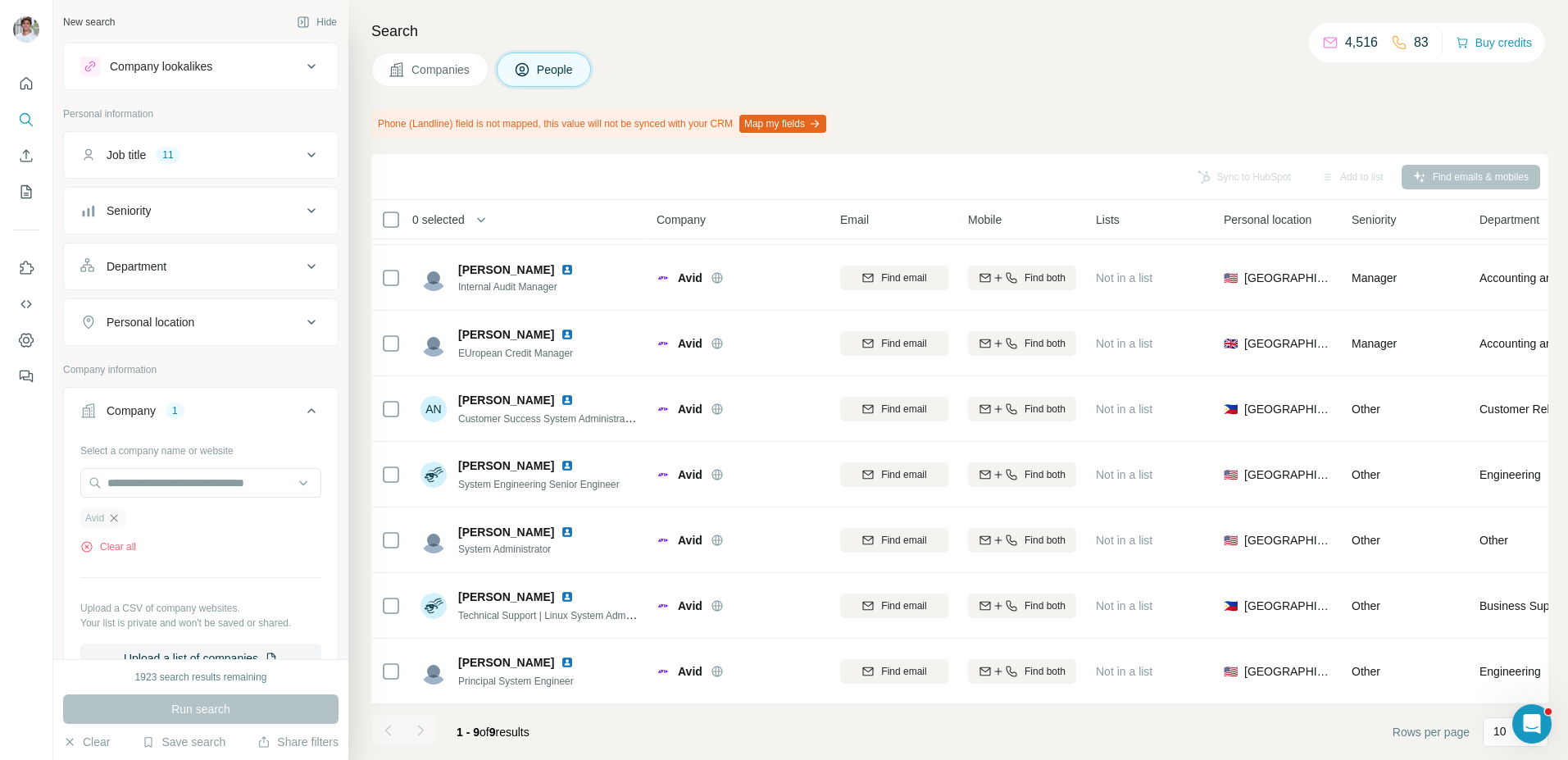
click at [115, 514] on icon "button" at bounding box center [114, 519] width 13 height 13
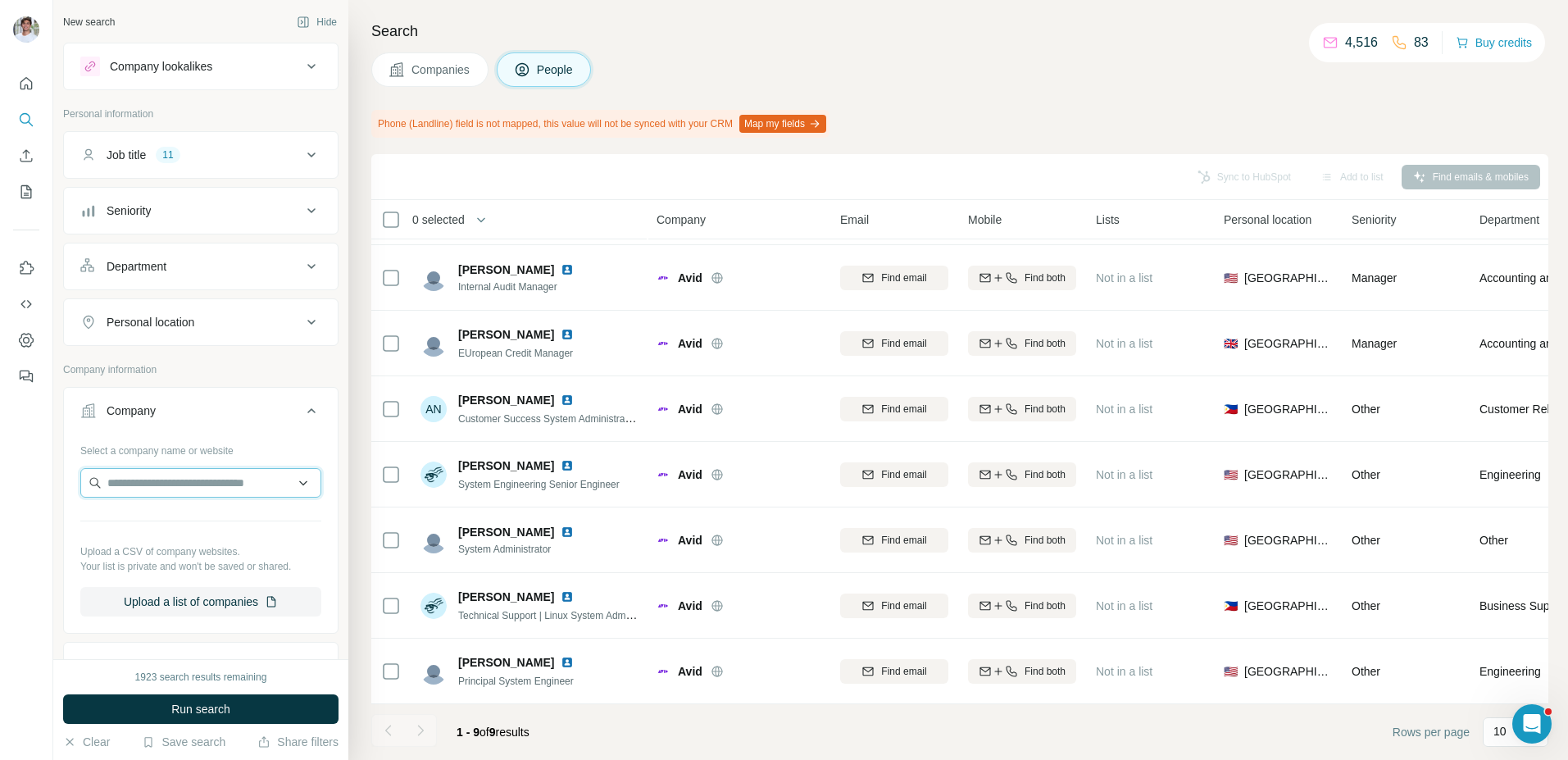
click at [148, 481] on input "text" at bounding box center [201, 483] width 241 height 29
paste input "**********"
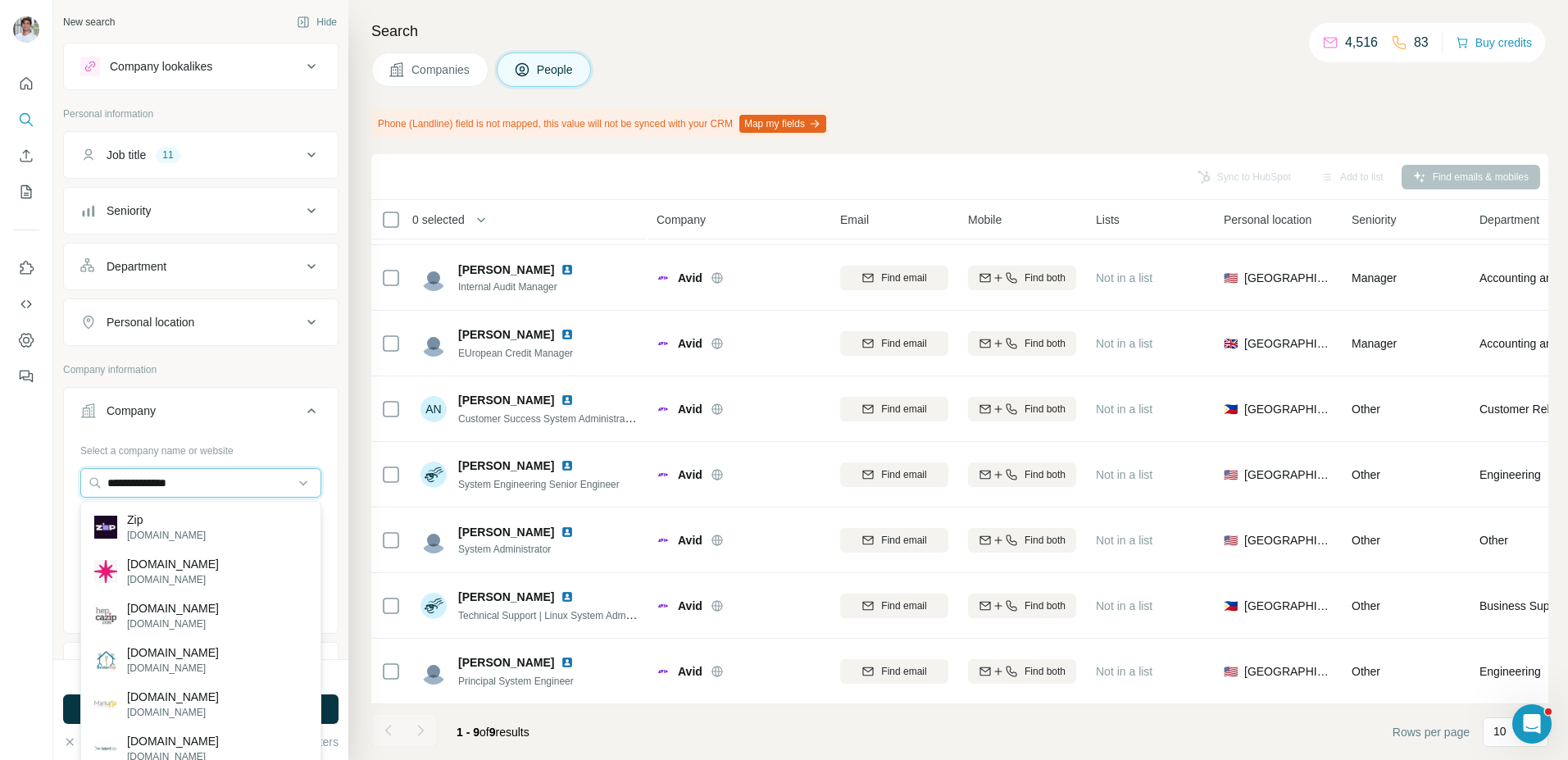
type input "**********"
click at [175, 523] on div "Zip zip.co" at bounding box center [201, 527] width 233 height 44
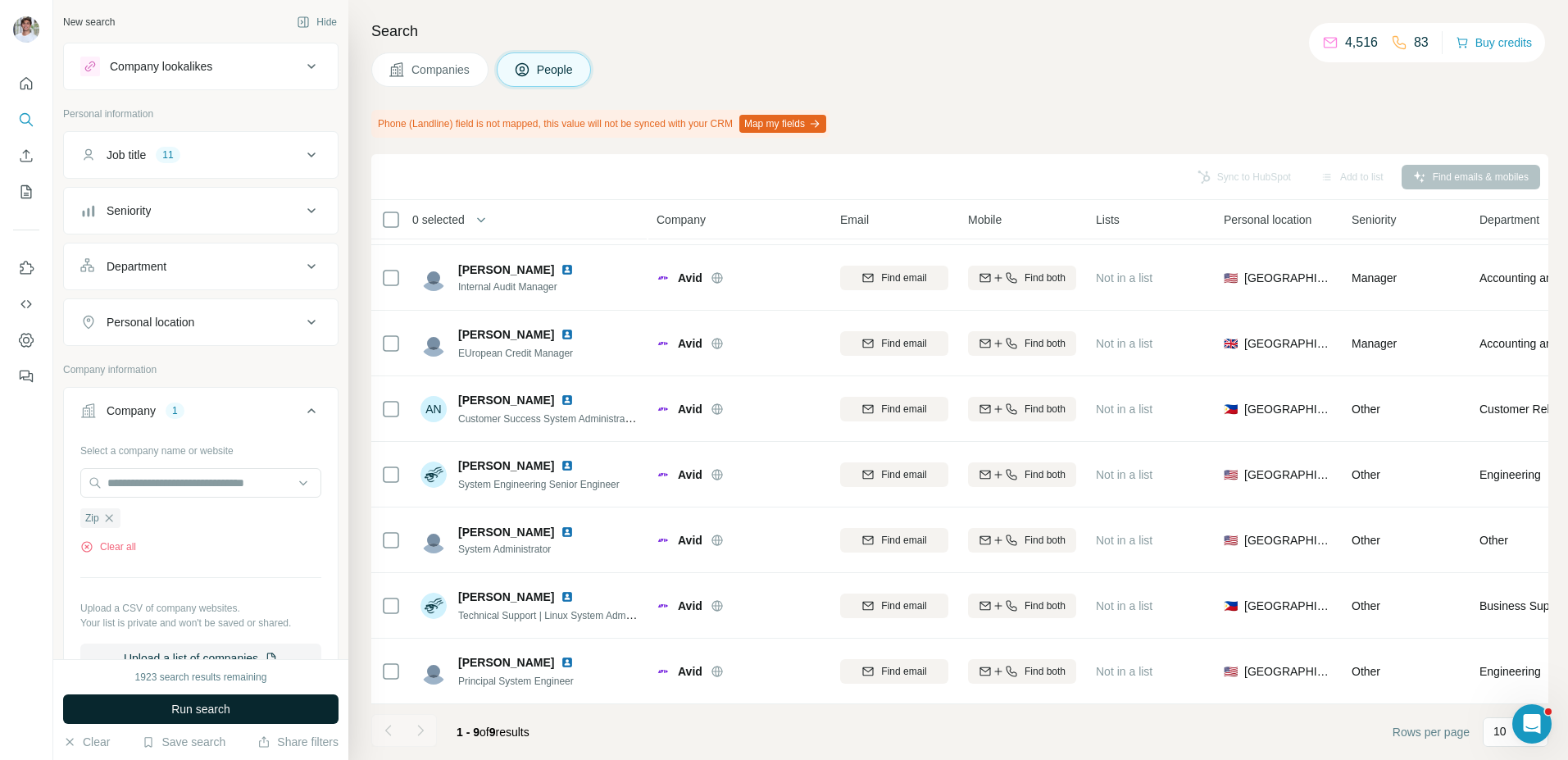
click at [172, 703] on span "Run search" at bounding box center [201, 710] width 59 height 17
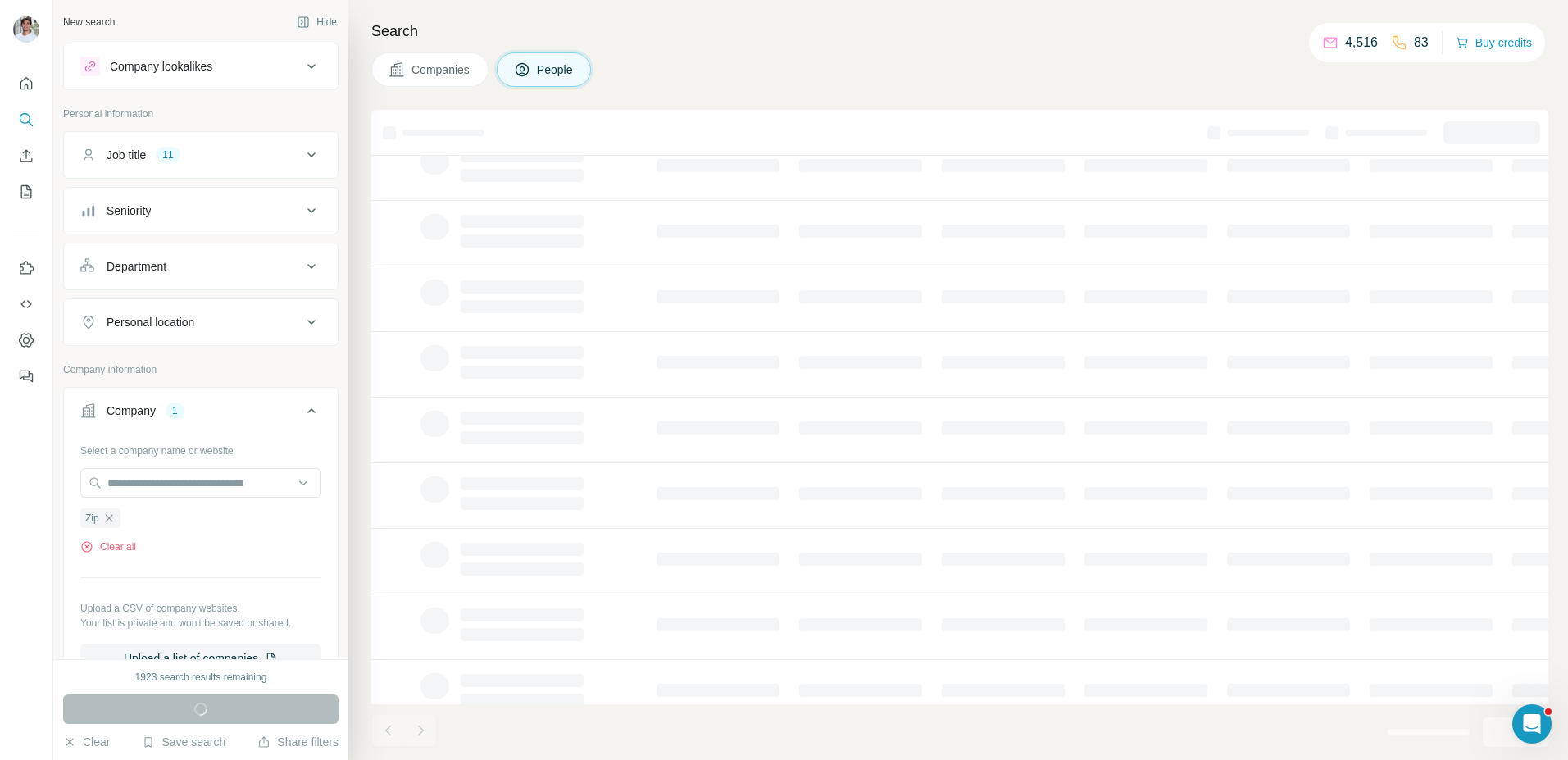
click at [566, 27] on h4 "Search" at bounding box center [959, 30] width 1177 height 23
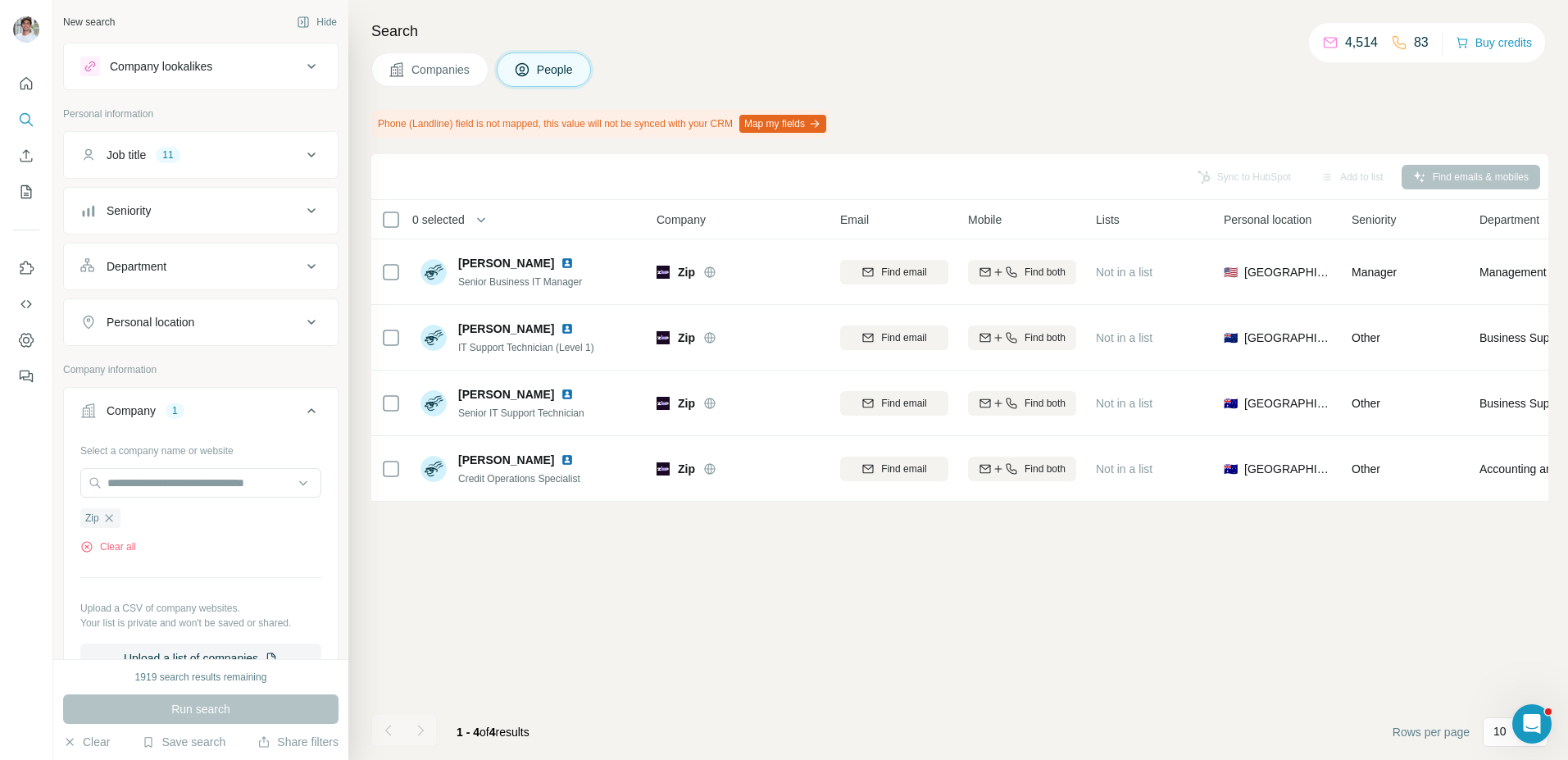
click at [451, 80] on button "Companies" at bounding box center [430, 70] width 117 height 34
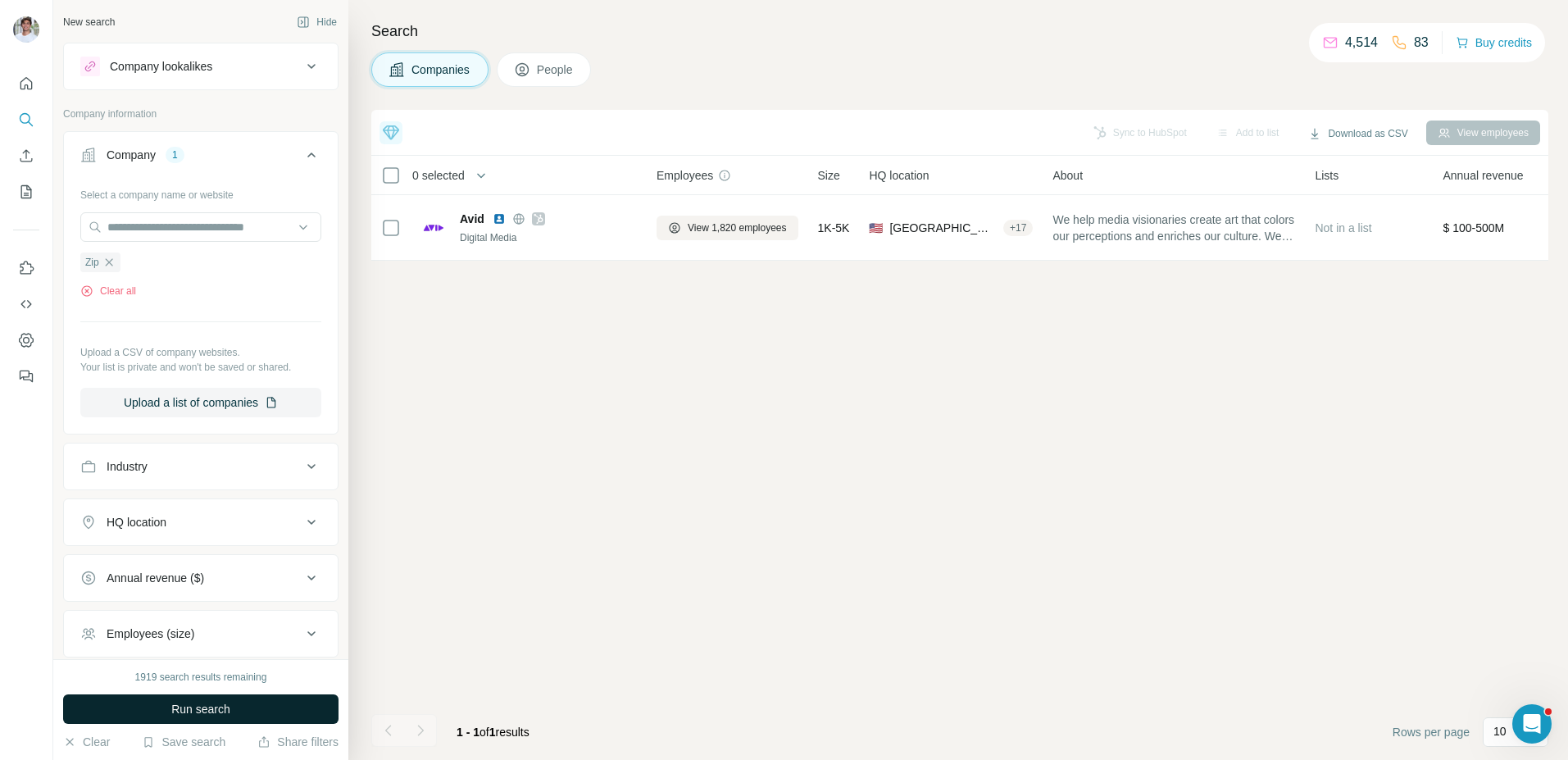
click at [286, 706] on button "Run search" at bounding box center [200, 709] width 276 height 29
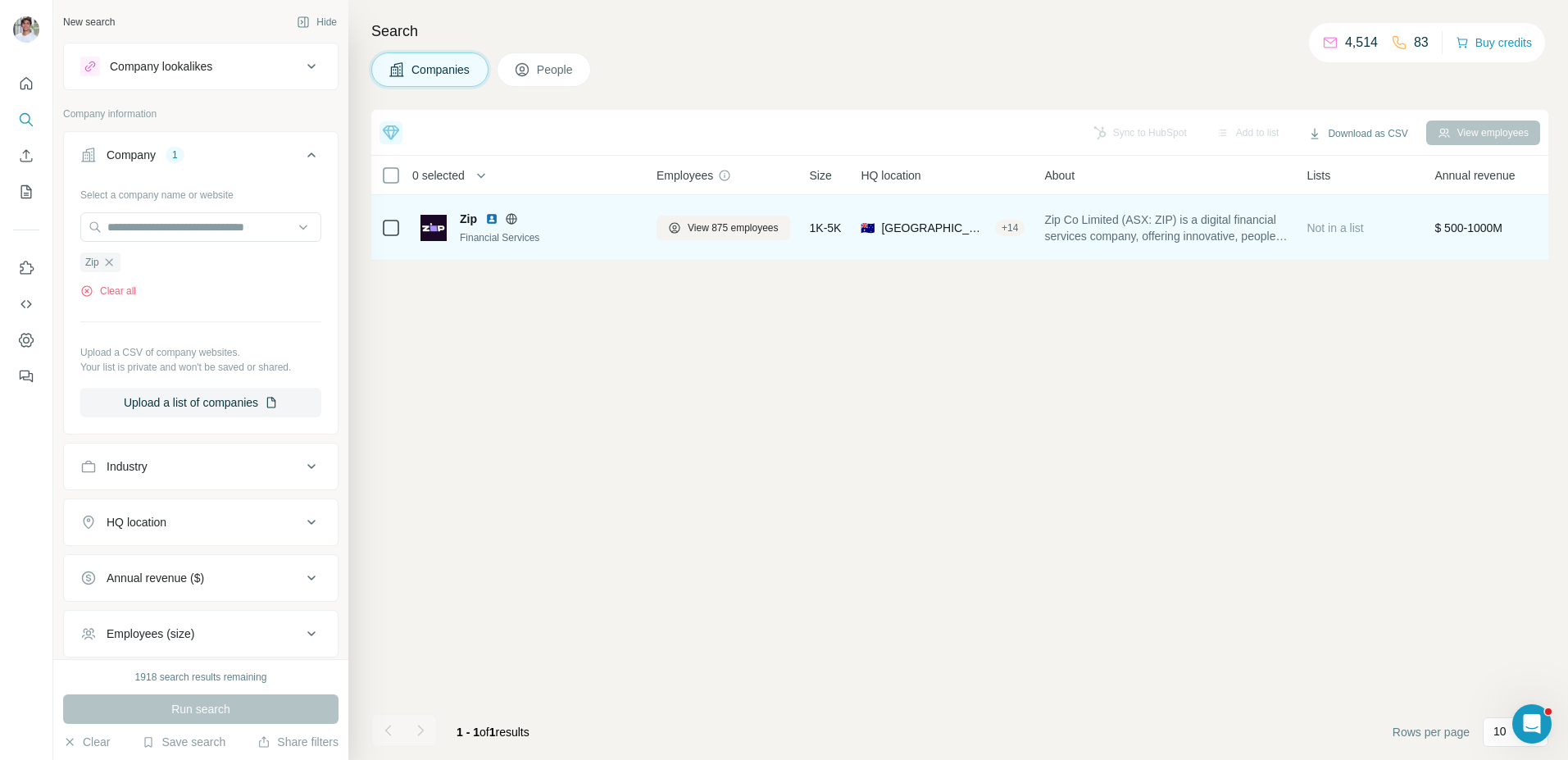
click at [497, 220] on img at bounding box center [492, 219] width 13 height 13
click at [734, 239] on button "View 875 employees" at bounding box center [724, 227] width 134 height 24
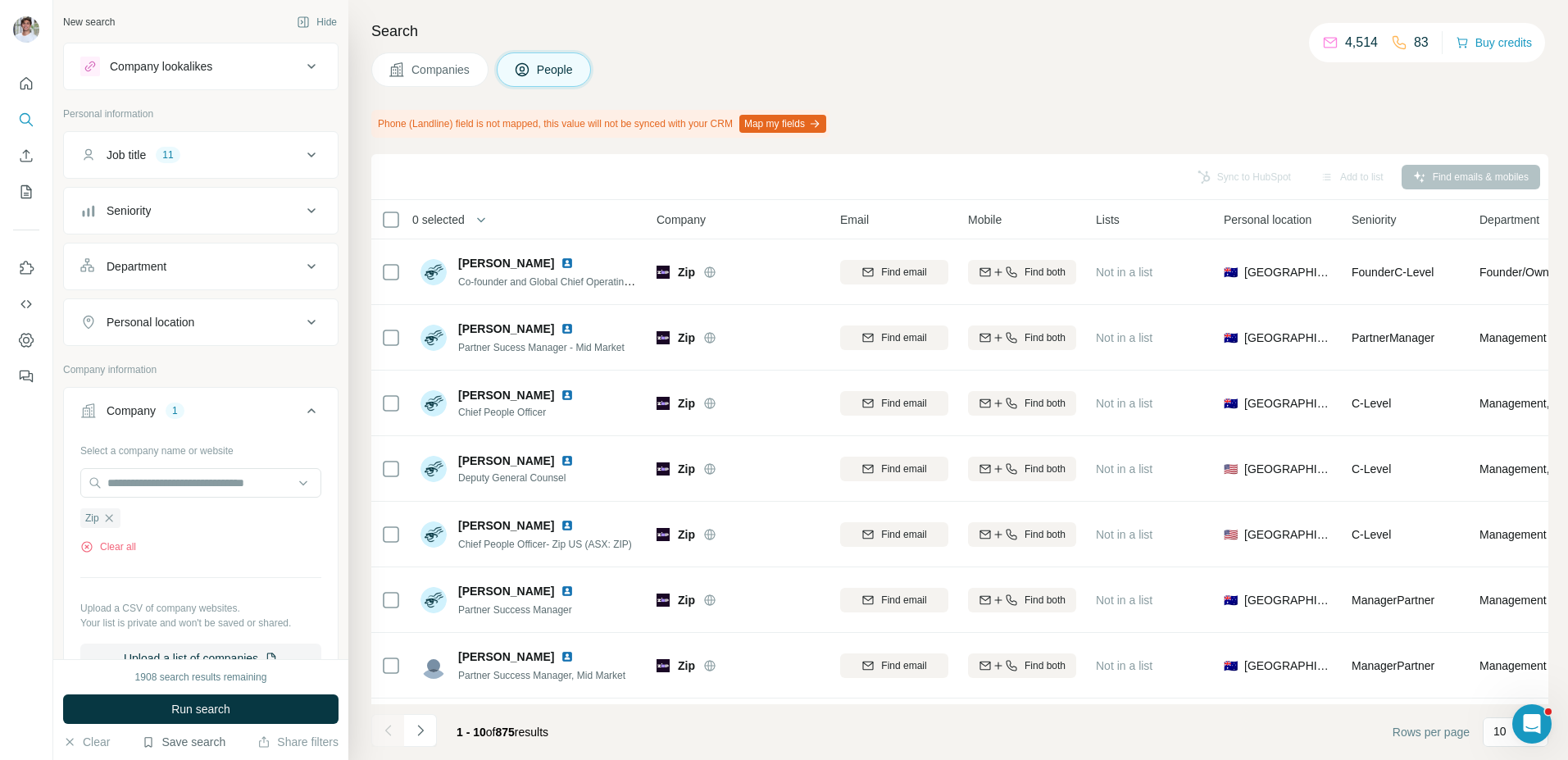
click at [217, 704] on span "Run search" at bounding box center [201, 710] width 59 height 17
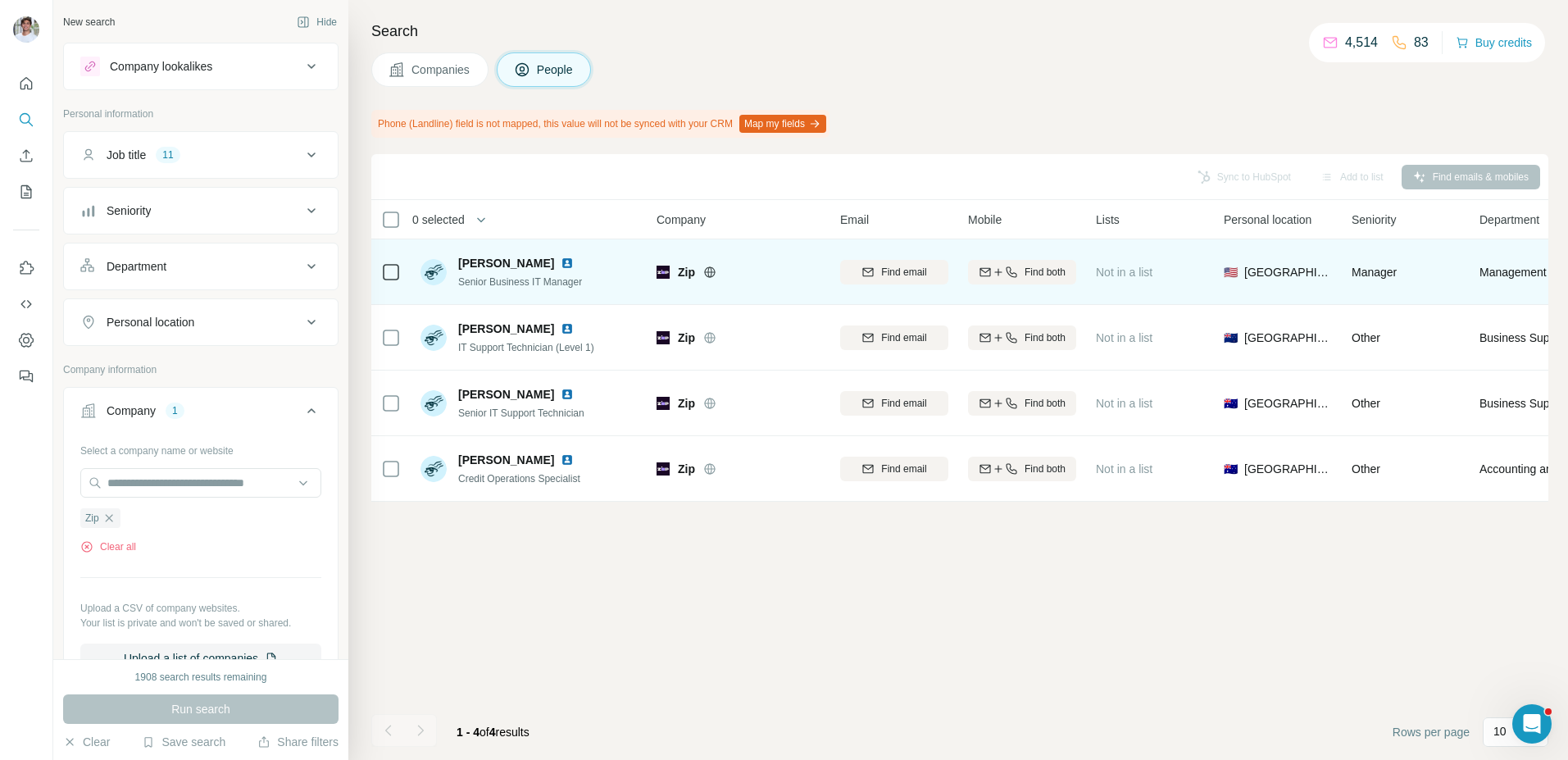
click at [560, 257] on img at bounding box center [567, 263] width 13 height 13
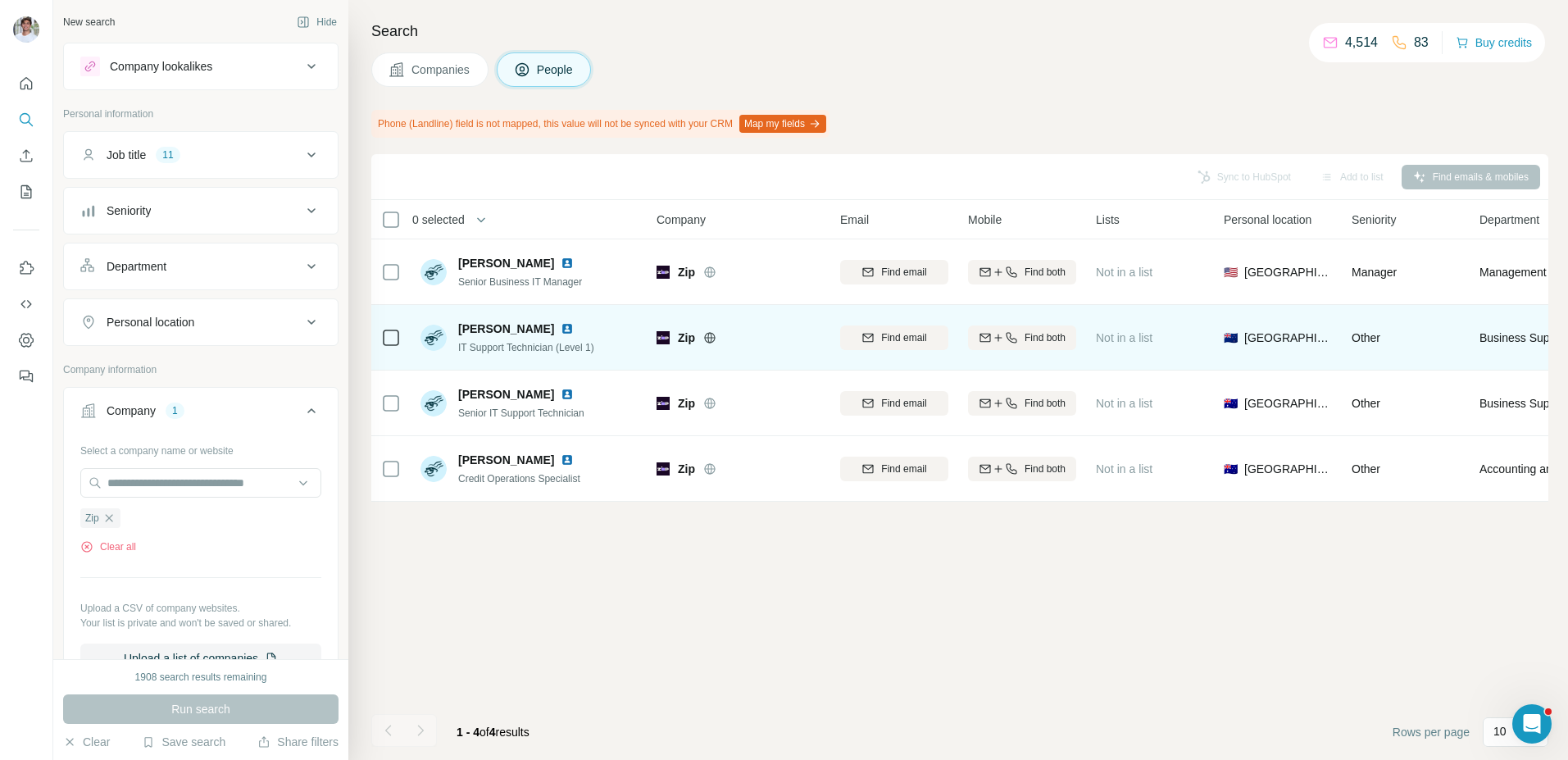
click at [574, 326] on img at bounding box center [567, 329] width 13 height 13
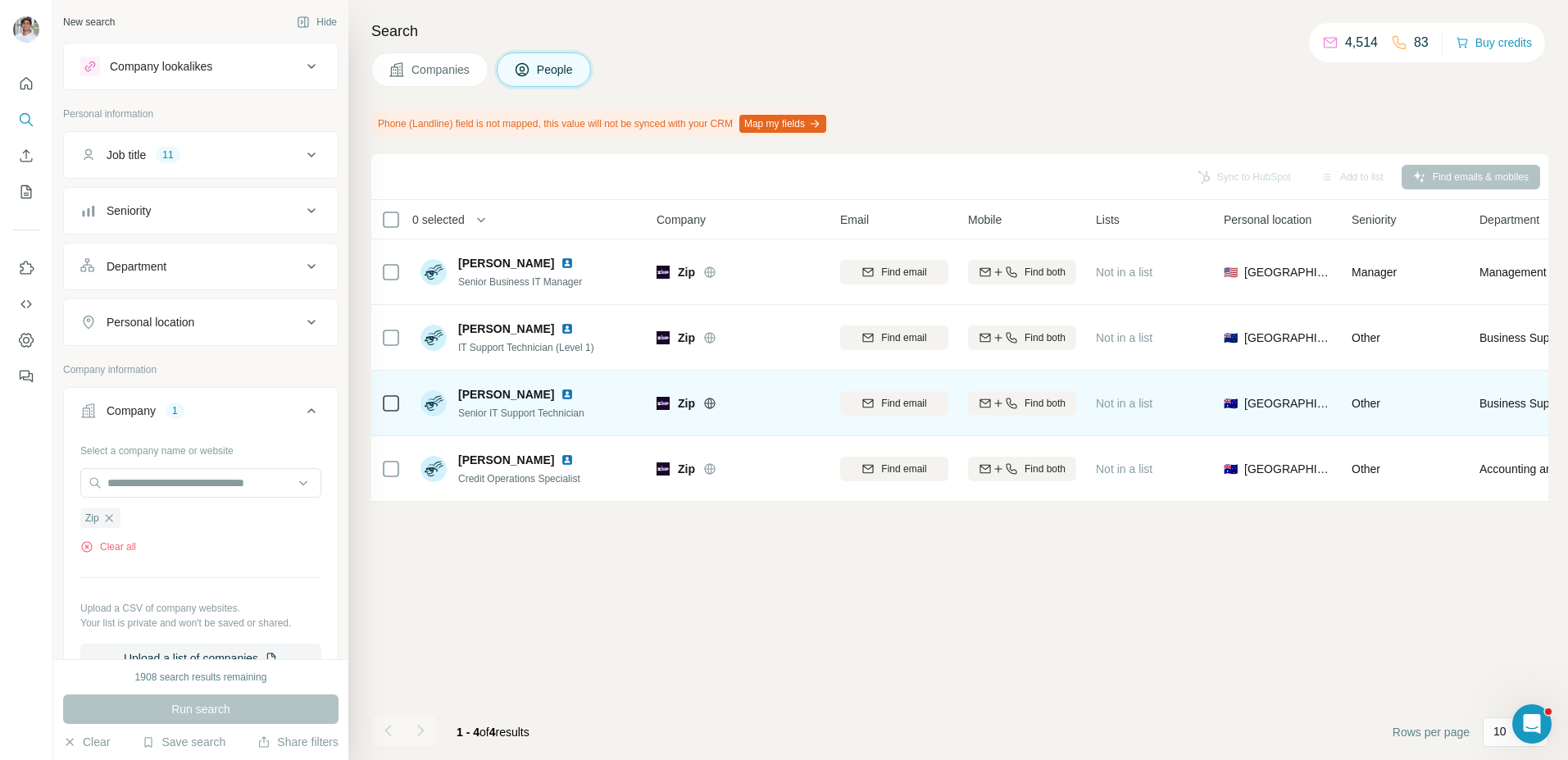
click at [548, 385] on div "John Goode Senior IT Support Technician" at bounding box center [529, 403] width 218 height 45
click at [544, 386] on div "John Goode" at bounding box center [521, 395] width 126 height 17
click at [560, 393] on img at bounding box center [567, 395] width 13 height 13
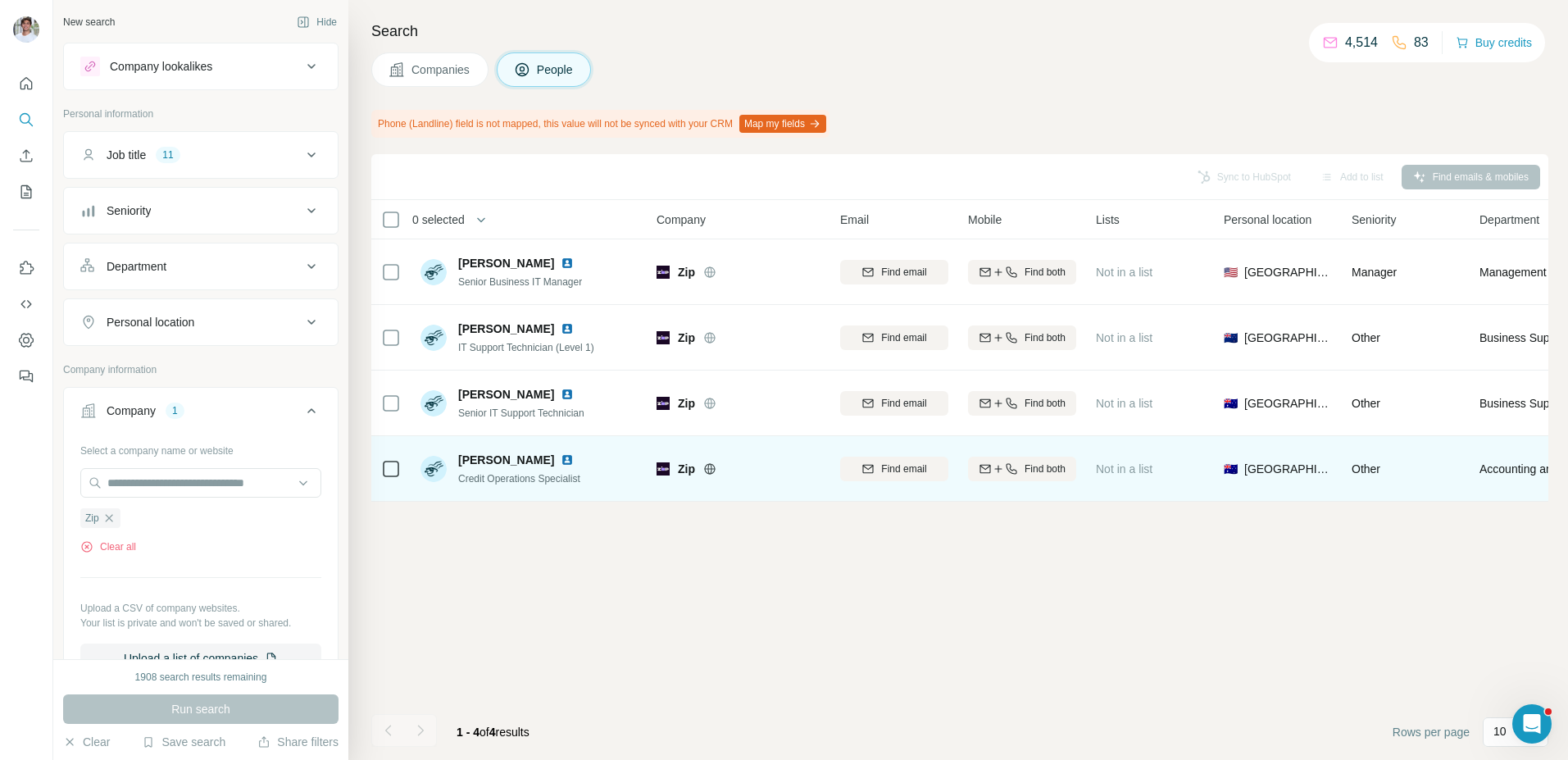
click at [563, 458] on img at bounding box center [567, 460] width 13 height 13
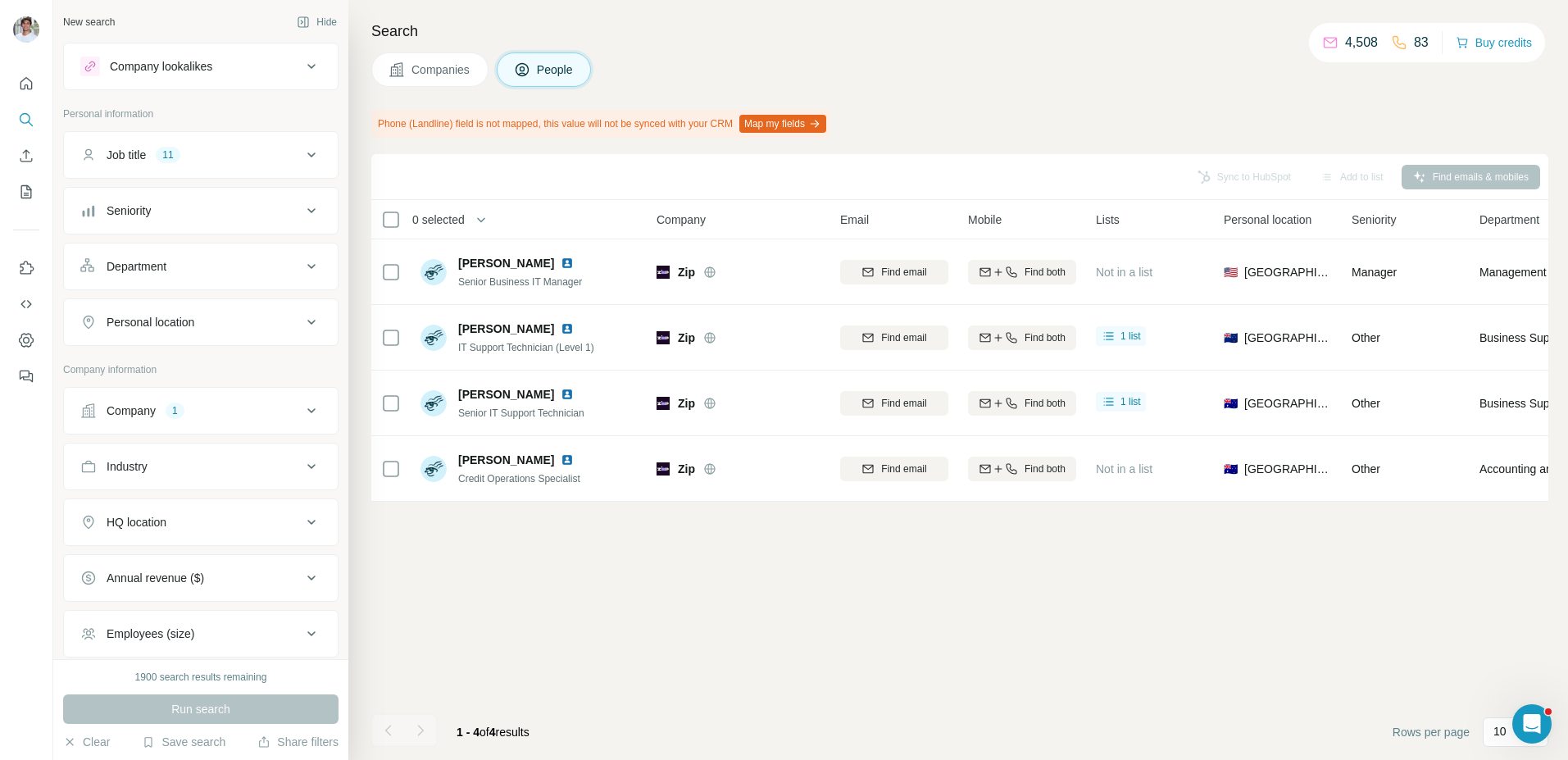
click at [567, 633] on div "Sync to HubSpot Add to list Find emails & mobiles 0 selected People Company Ema…" at bounding box center [959, 457] width 1177 height 606
